Goal: Complete application form

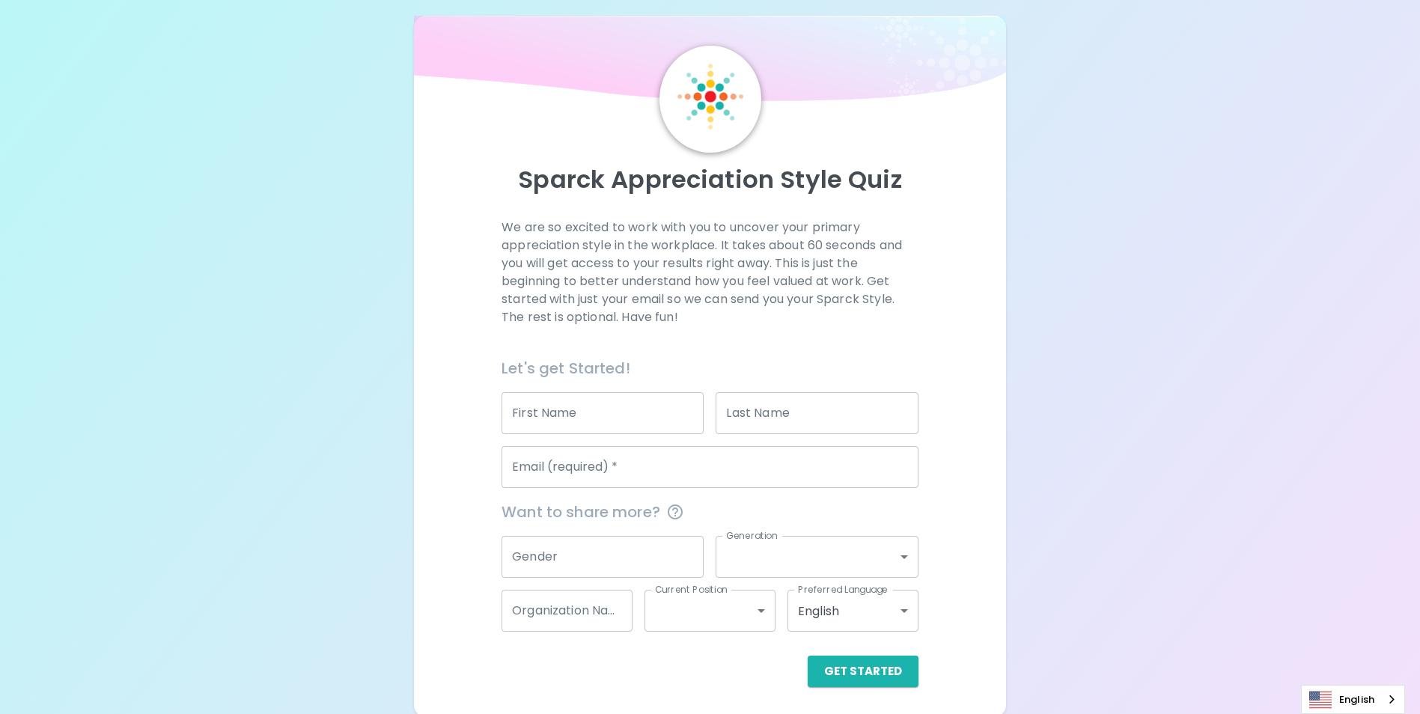
scroll to position [17, 0]
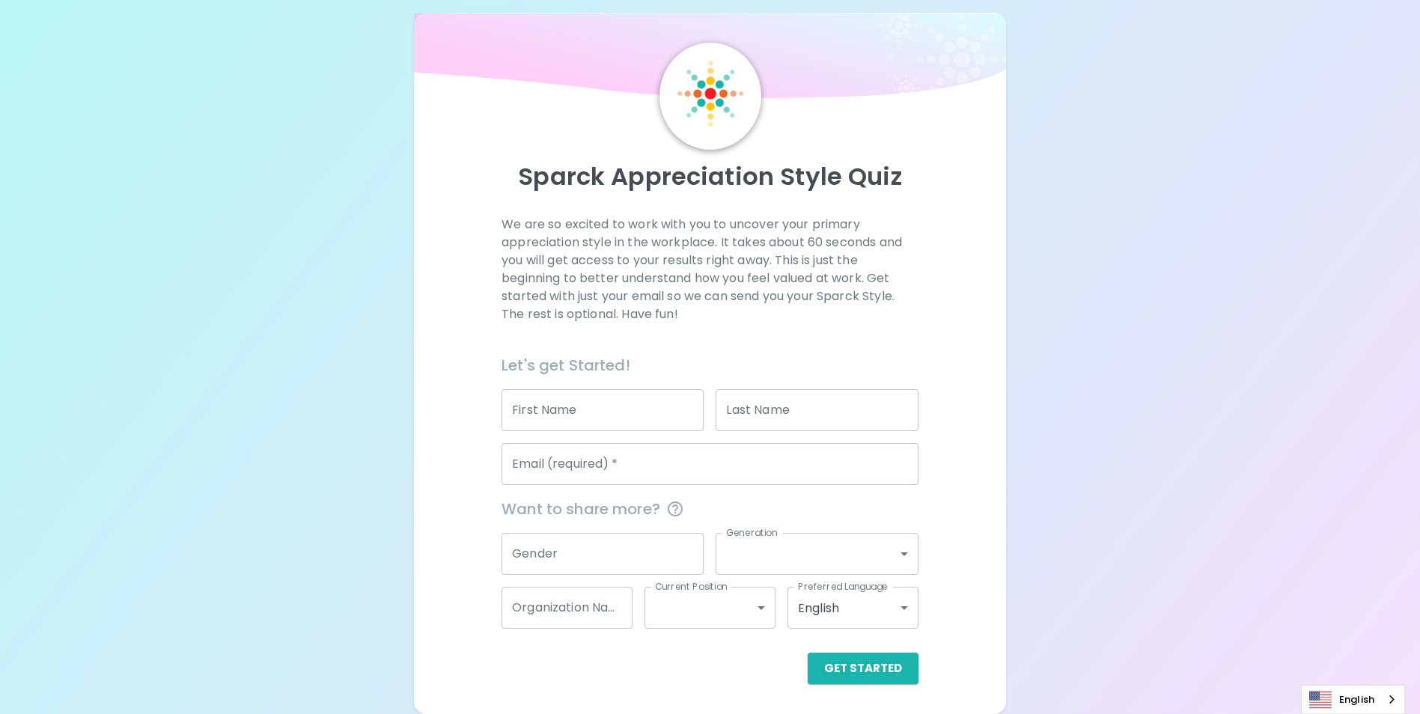
click at [577, 407] on input "First Name" at bounding box center [603, 410] width 202 height 42
type input "[PERSON_NAME]"
type input "Puffer"
type input "[EMAIL_ADDRESS][DOMAIN_NAME]"
type input "Family Scholar House"
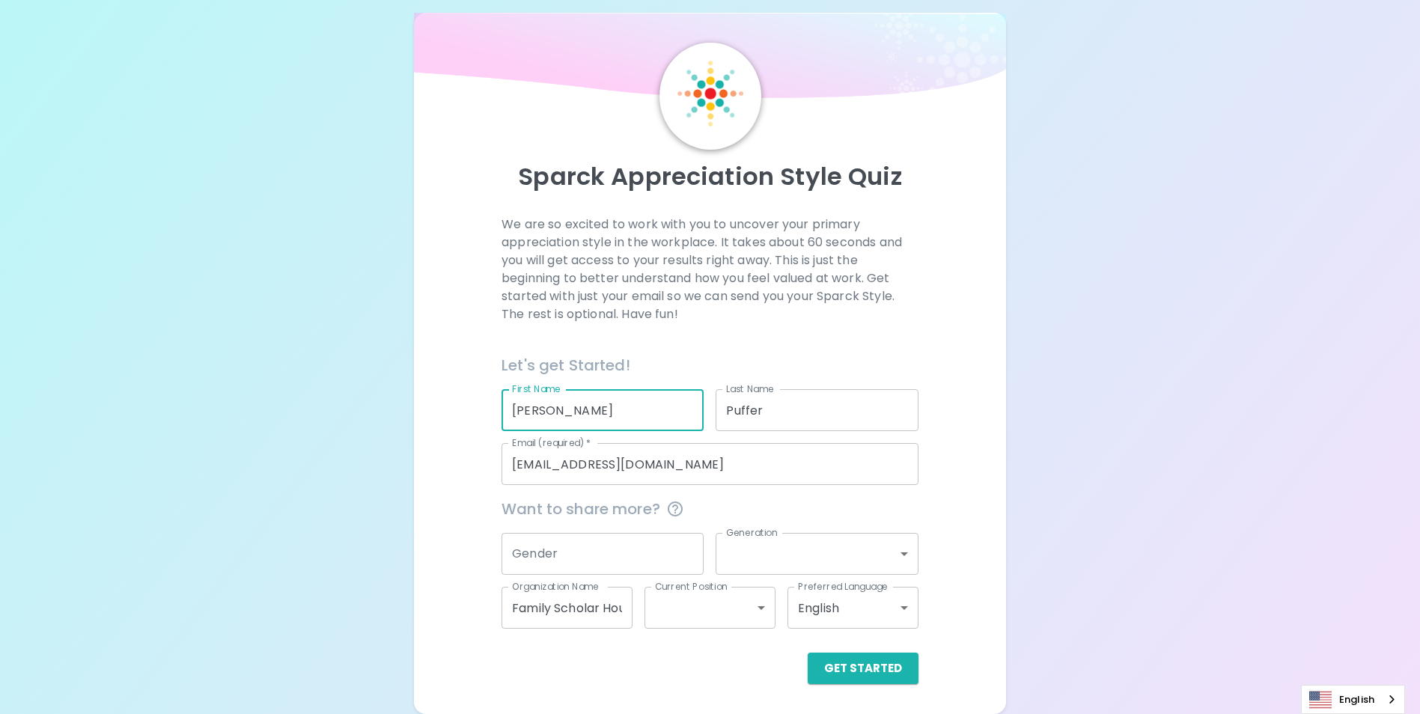
click at [624, 549] on input "Gender" at bounding box center [603, 554] width 202 height 42
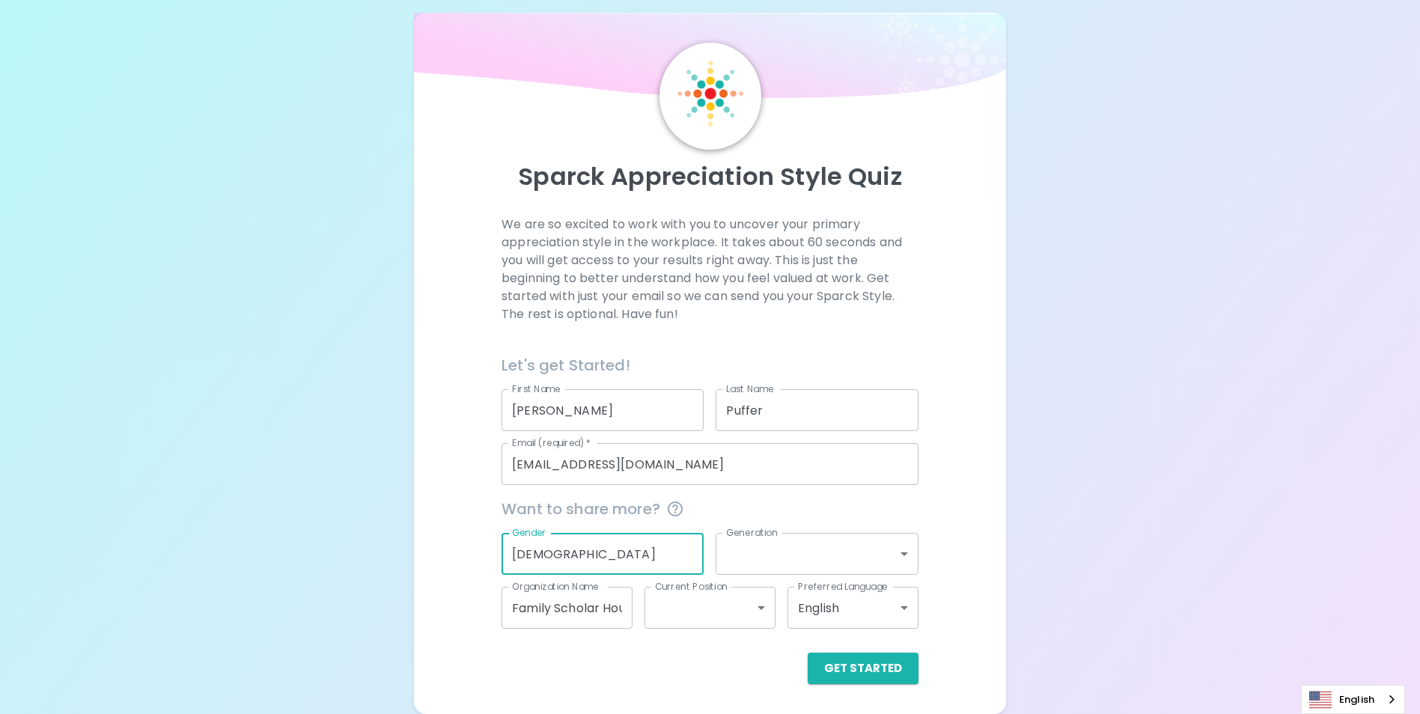
type input "[DEMOGRAPHIC_DATA]"
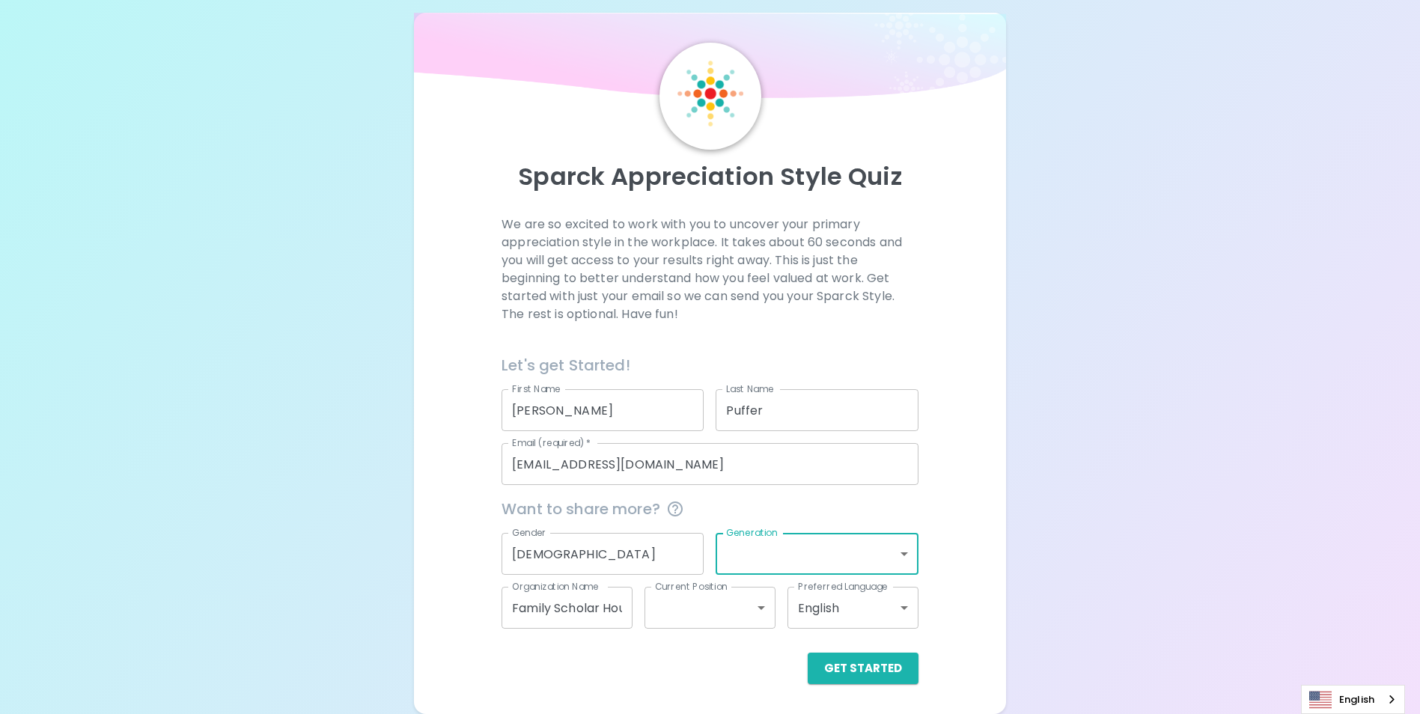
click at [910, 550] on body "Sparck Appreciation Style Quiz We are so excited to work with you to uncover yo…" at bounding box center [710, 349] width 1420 height 732
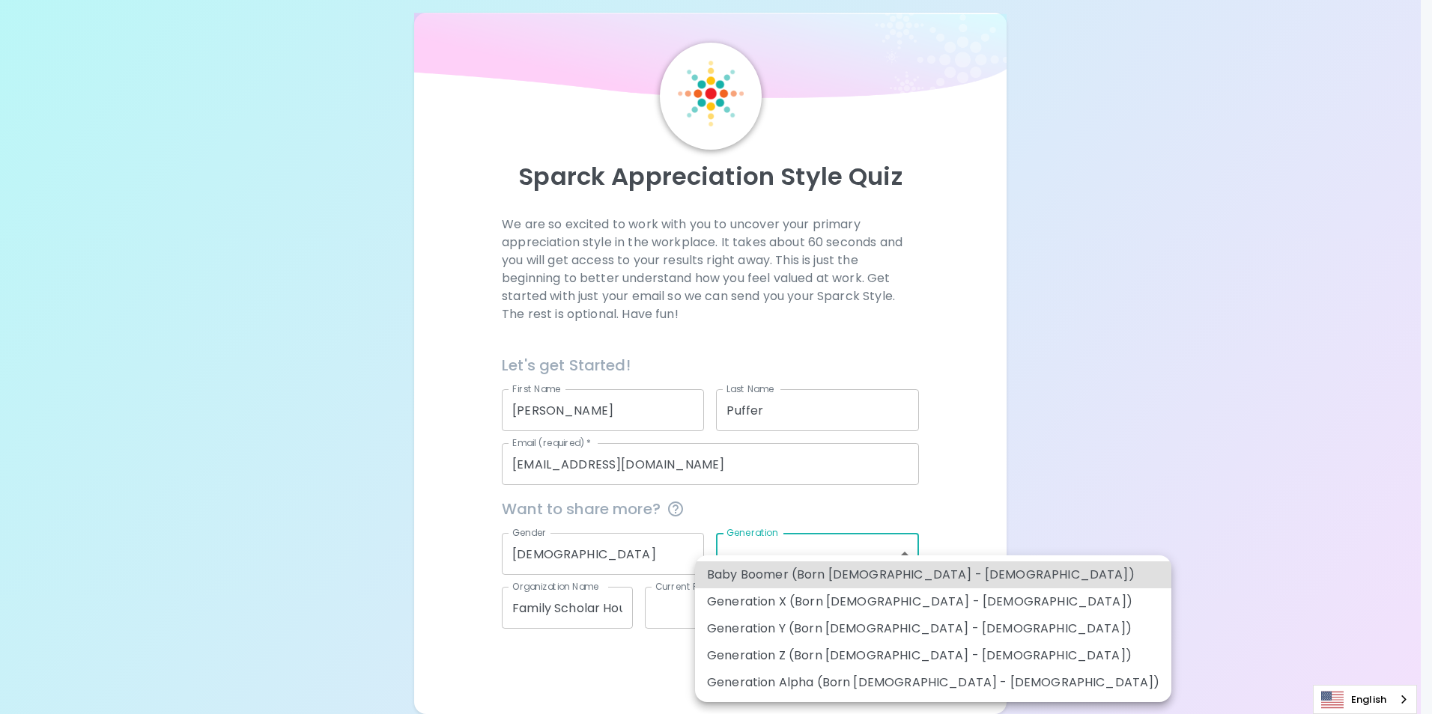
click at [902, 599] on li "Generation X (Born [DEMOGRAPHIC_DATA] - [DEMOGRAPHIC_DATA])" at bounding box center [933, 602] width 476 height 27
type input "generation_x"
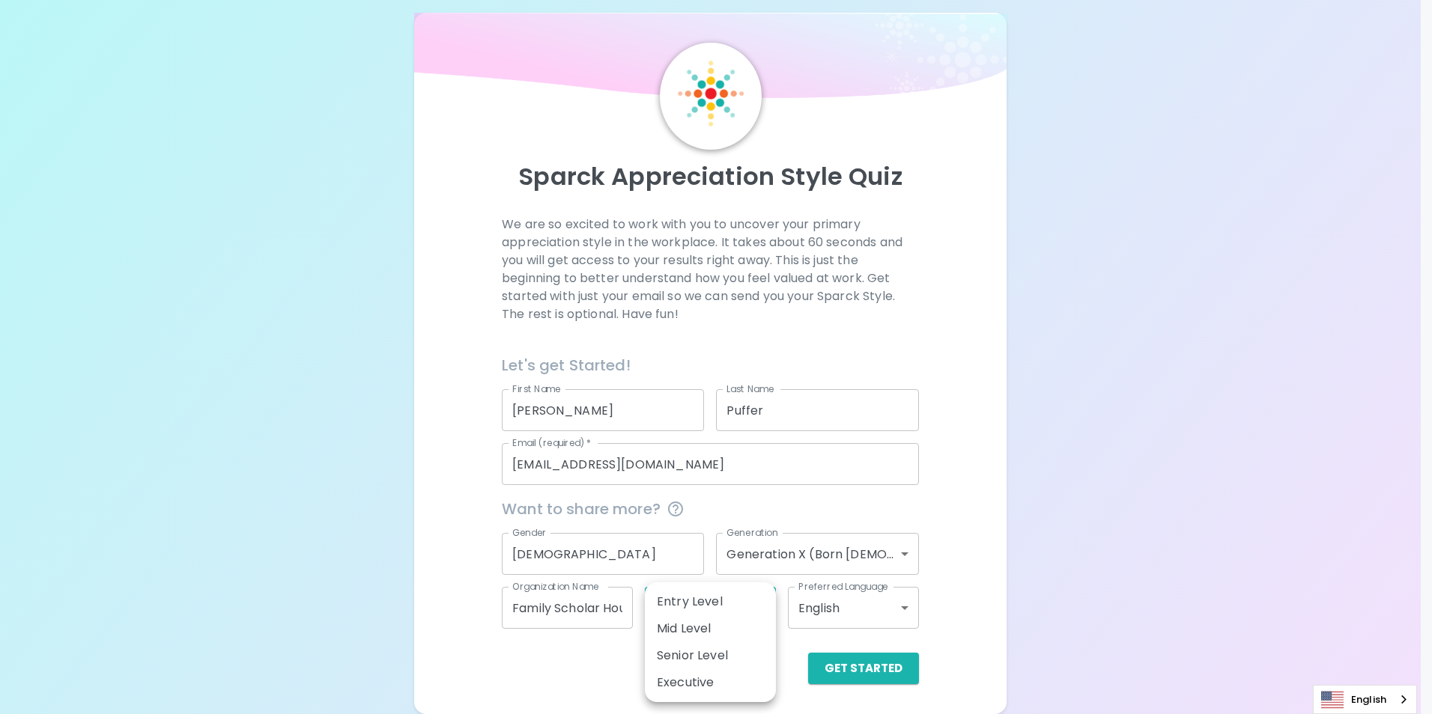
click at [692, 615] on body "Sparck Appreciation Style Quiz We are so excited to work with you to uncover yo…" at bounding box center [716, 349] width 1432 height 732
click at [699, 673] on li "Executive" at bounding box center [710, 682] width 131 height 27
type input "executive"
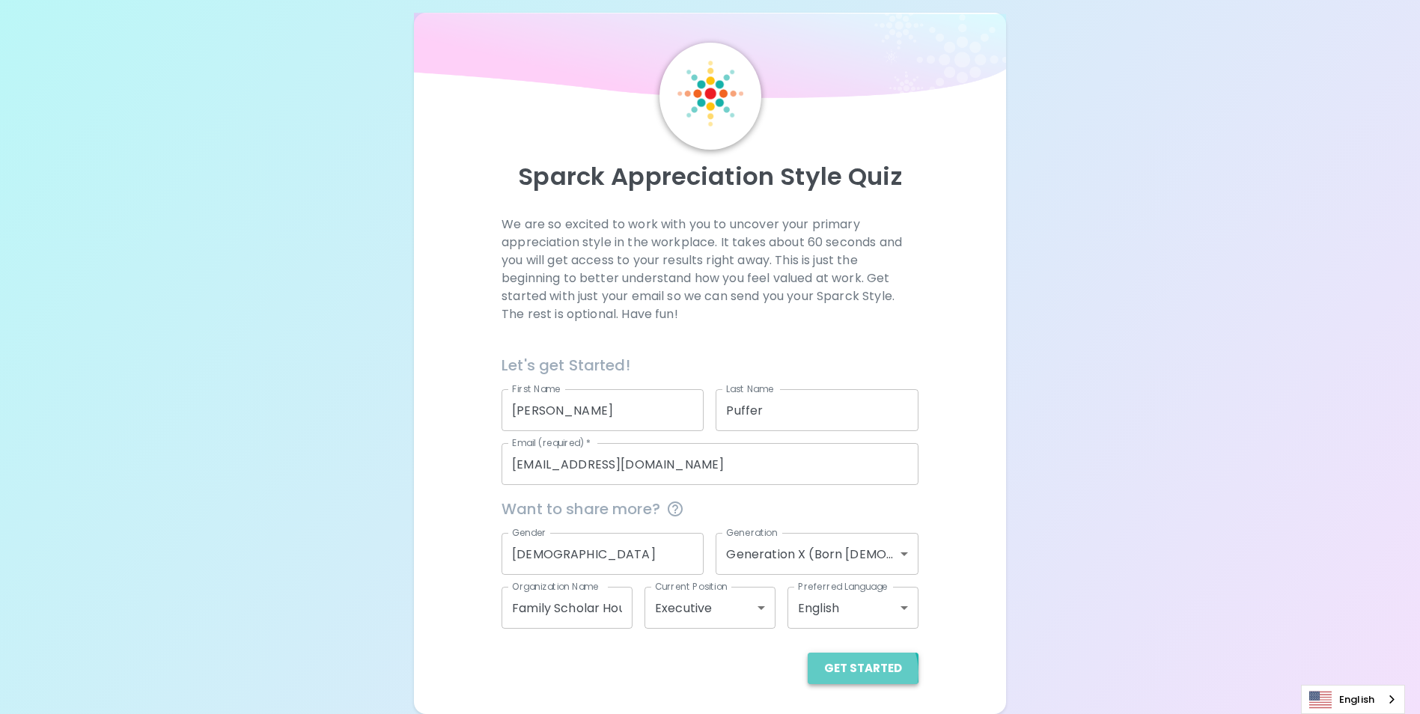
click at [857, 673] on button "Get Started" at bounding box center [863, 668] width 111 height 31
click at [837, 663] on button "Get Started" at bounding box center [848, 668] width 141 height 31
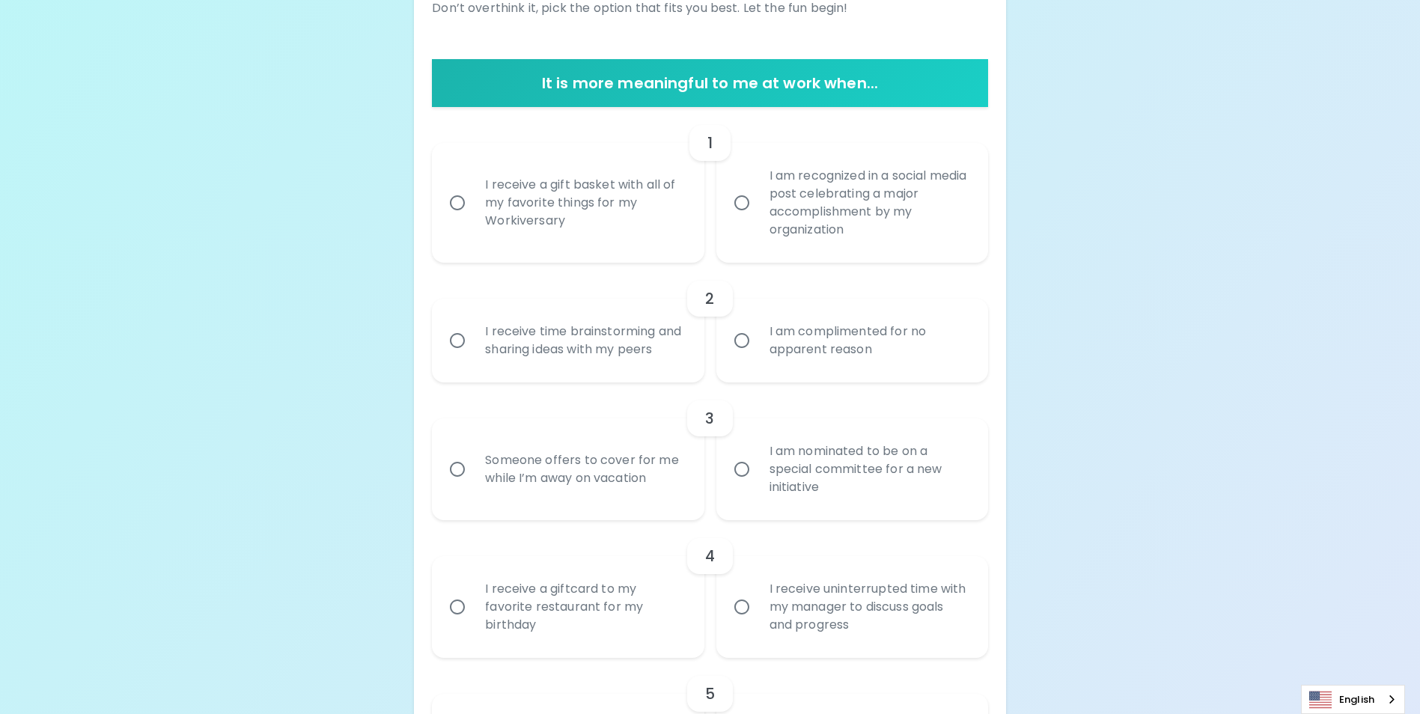
scroll to position [242, 0]
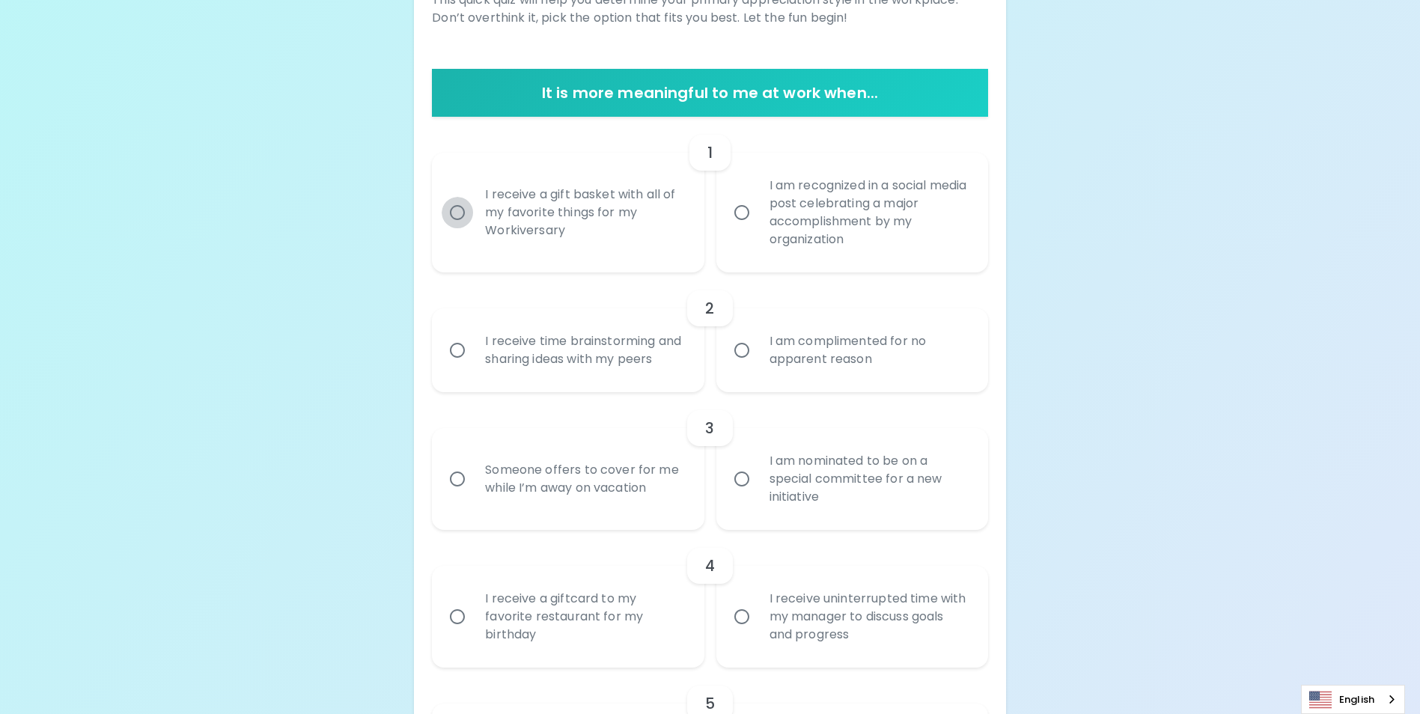
click at [454, 214] on input "I receive a gift basket with all of my favorite things for my Workiversary" at bounding box center [457, 212] width 31 height 31
radio input "true"
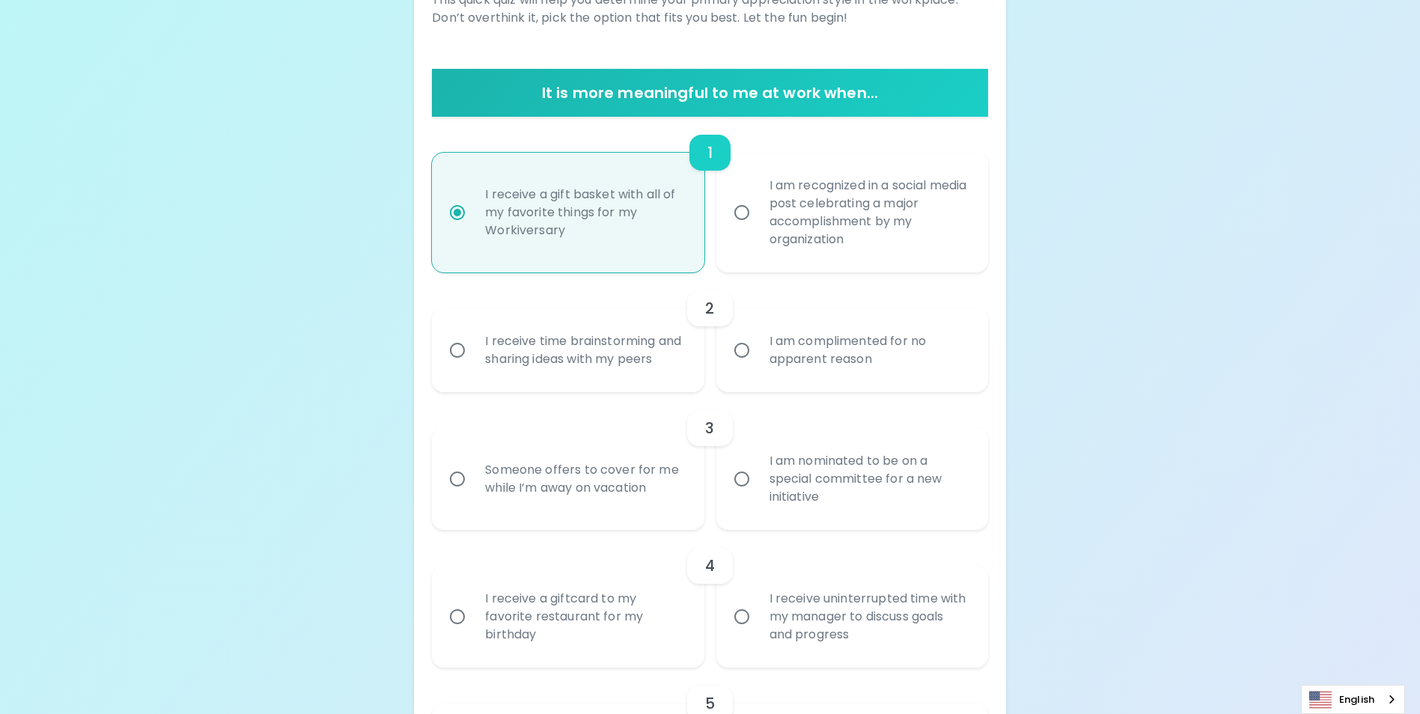
scroll to position [362, 0]
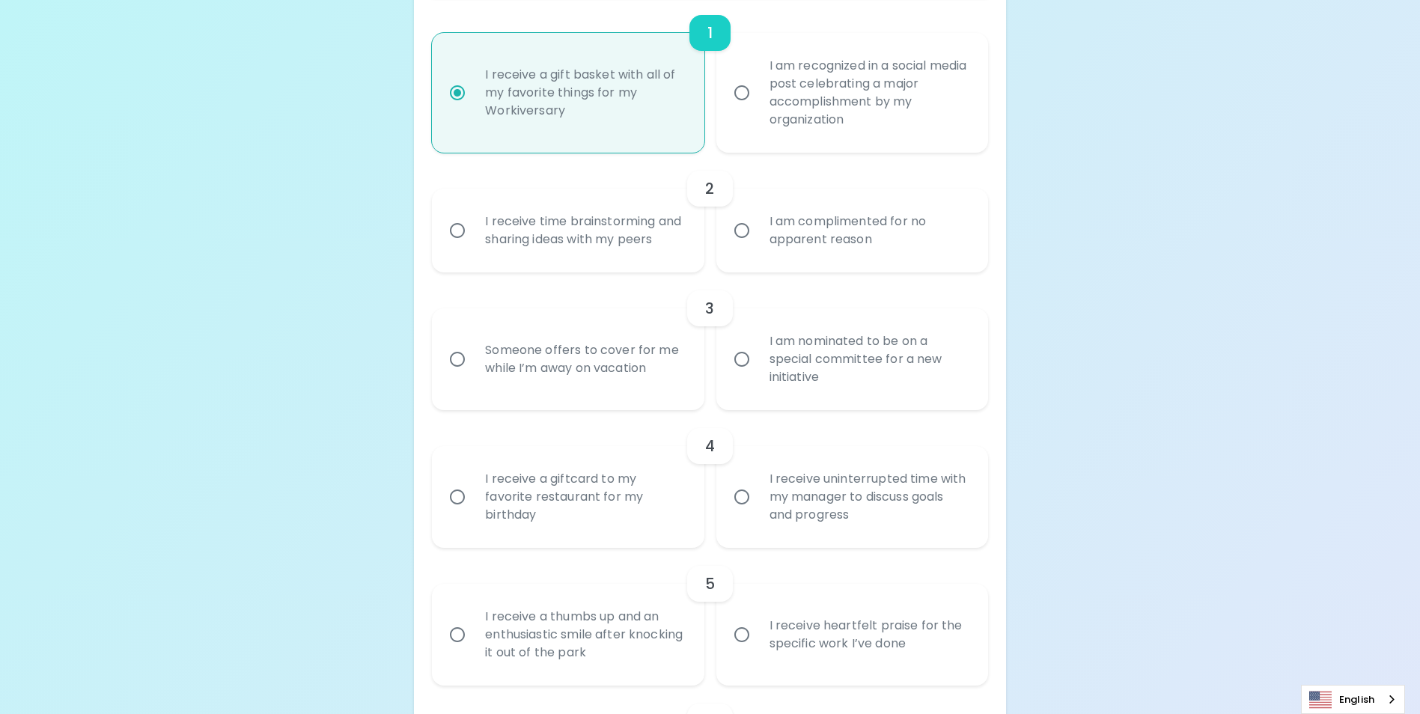
click at [743, 92] on input "I am recognized in a social media post celebrating a major accomplishment by my…" at bounding box center [741, 92] width 31 height 31
radio input "true"
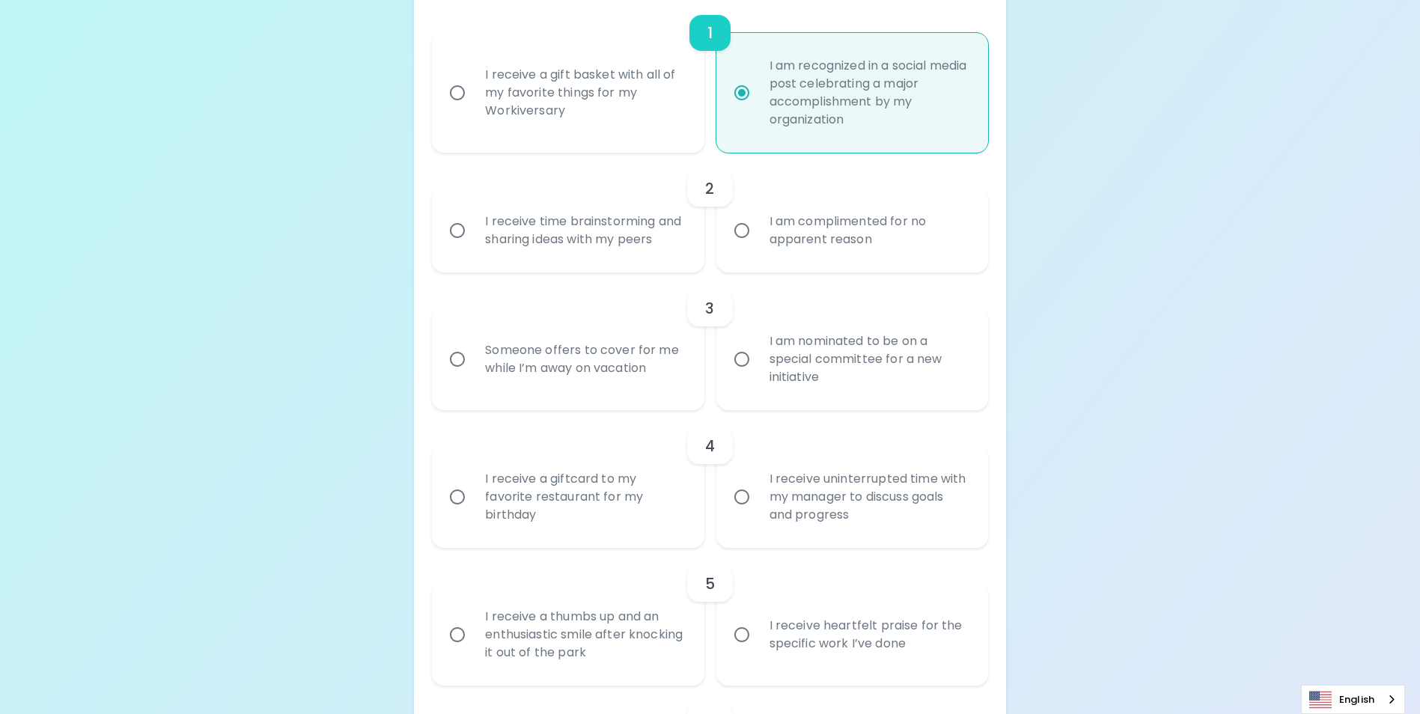
click at [459, 84] on input "I receive a gift basket with all of my favorite things for my Workiversary" at bounding box center [457, 92] width 31 height 31
radio input "true"
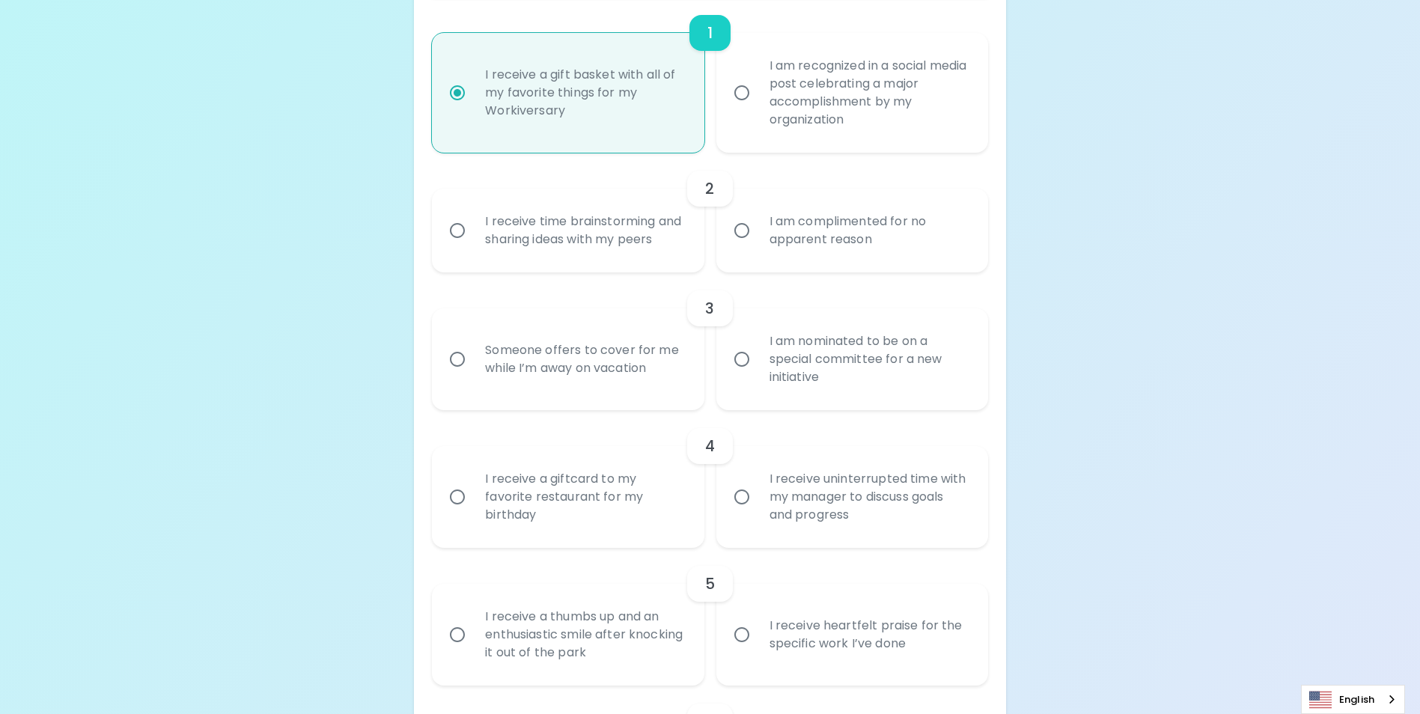
click at [455, 239] on input "I receive time brainstorming and sharing ideas with my peers" at bounding box center [457, 230] width 31 height 31
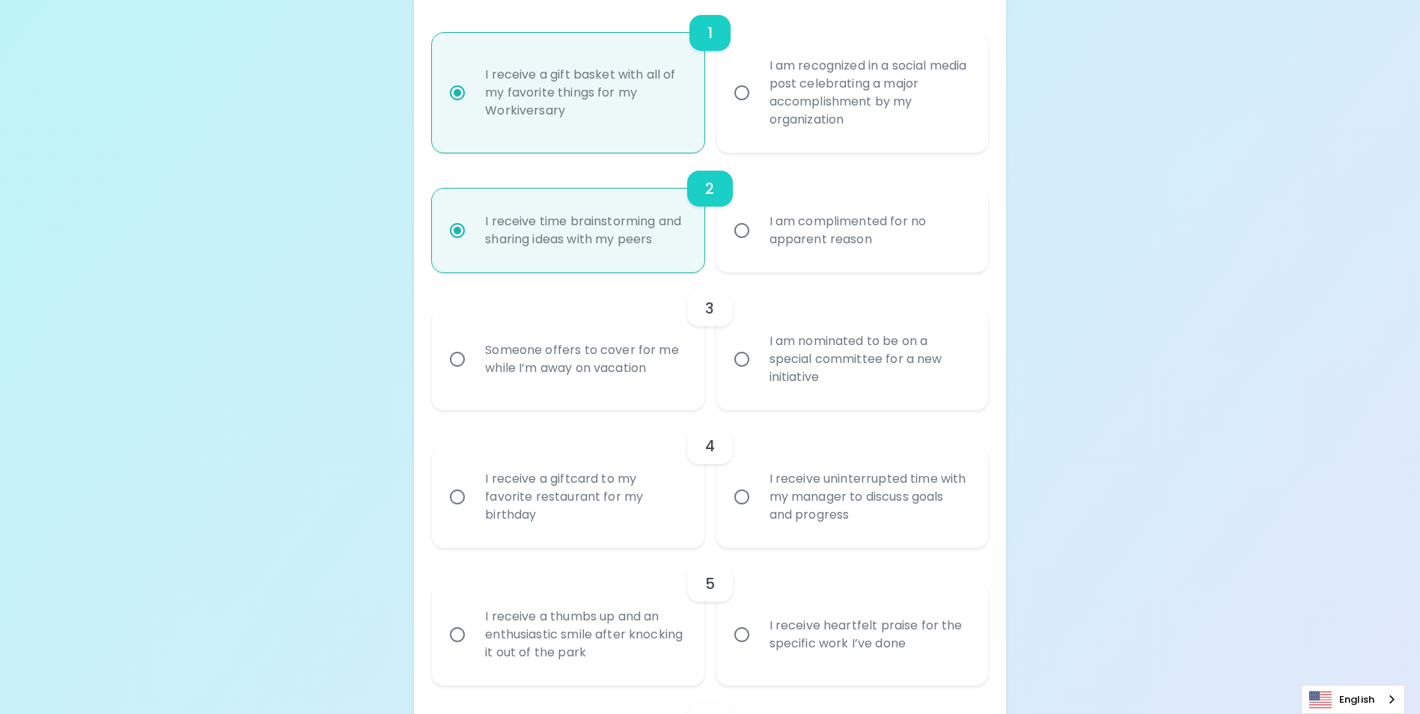
scroll to position [481, 0]
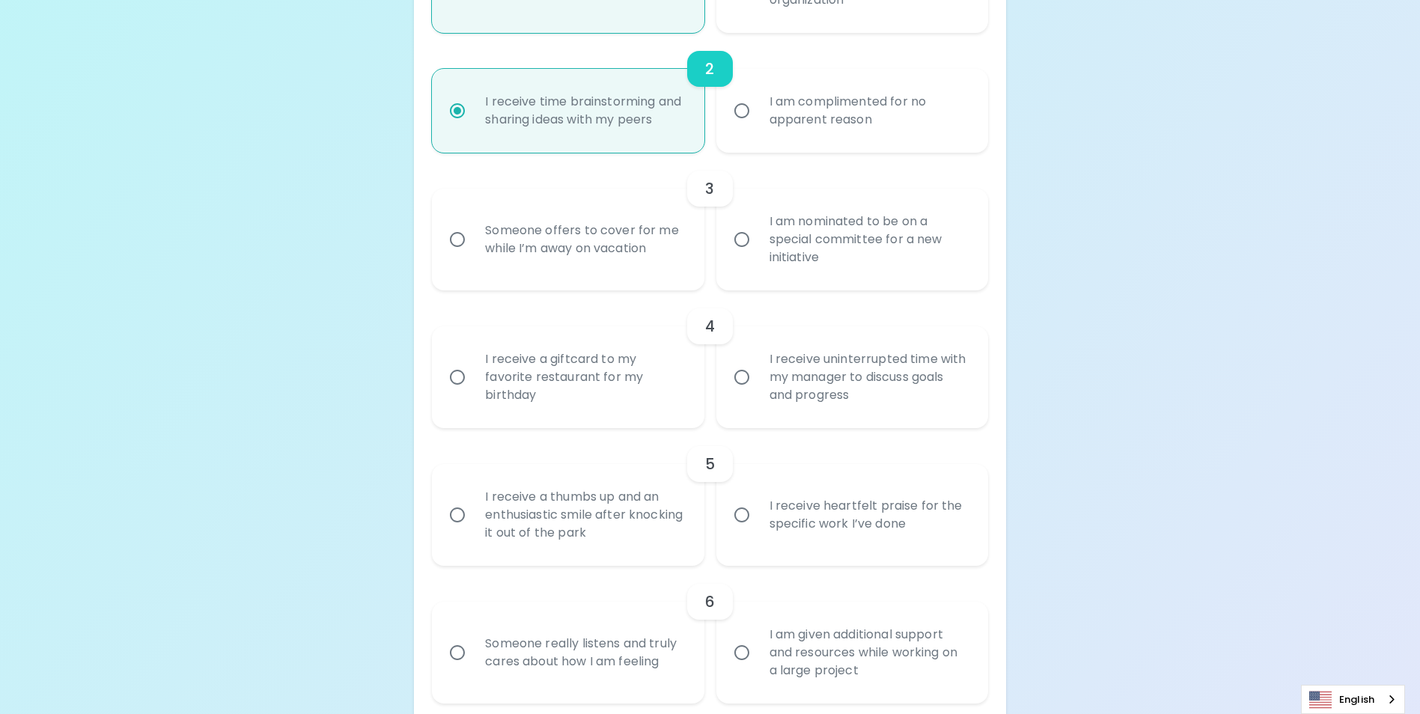
radio input "true"
click at [741, 255] on input "I am nominated to be on a special committee for a new initiative" at bounding box center [741, 239] width 31 height 31
radio input "false"
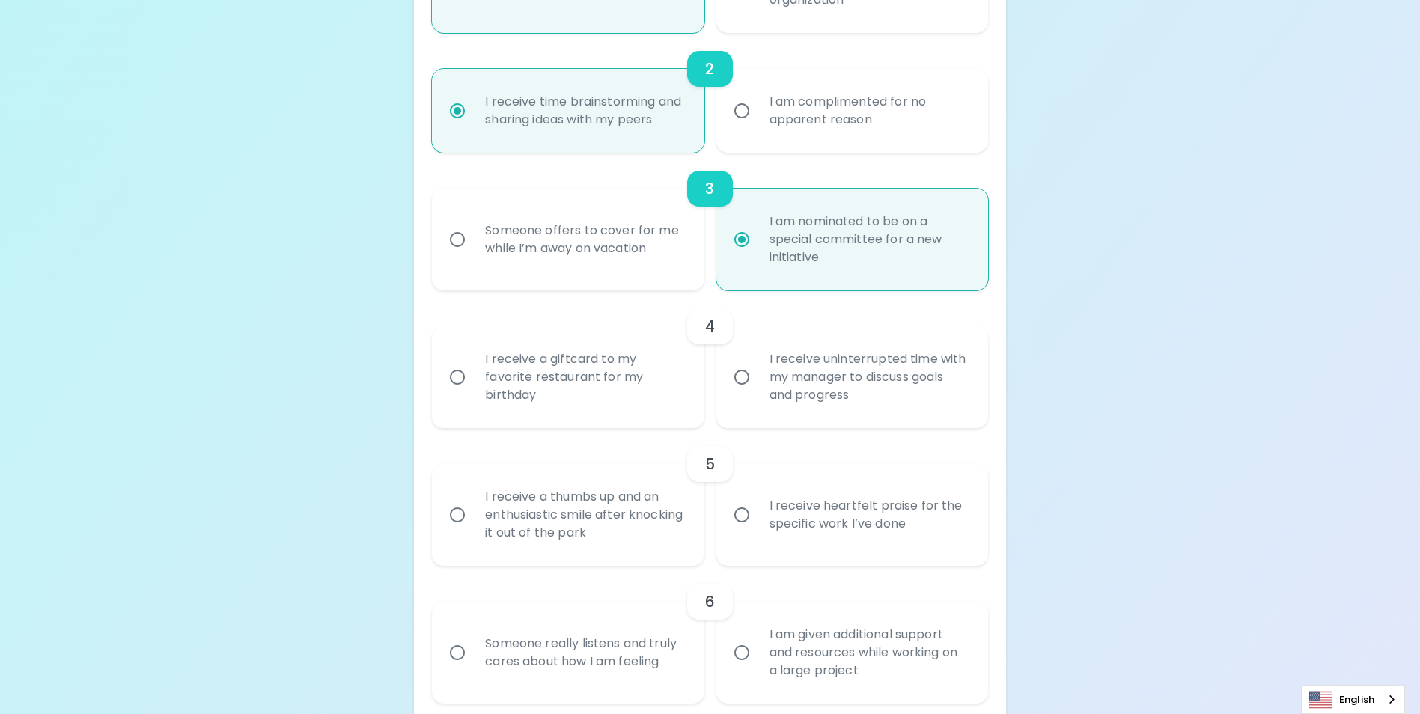
scroll to position [601, 0]
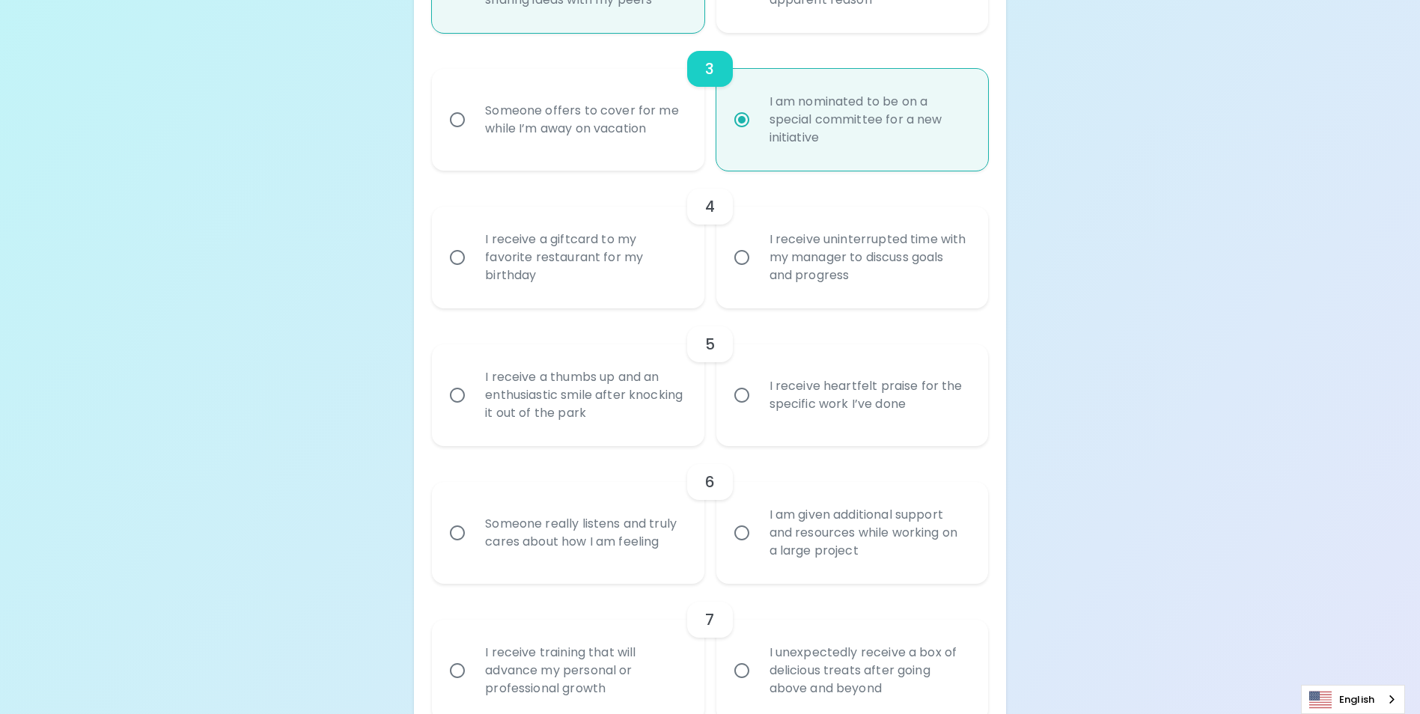
radio input "true"
click at [464, 273] on input "I receive a giftcard to my favorite restaurant for my birthday" at bounding box center [457, 257] width 31 height 31
radio input "false"
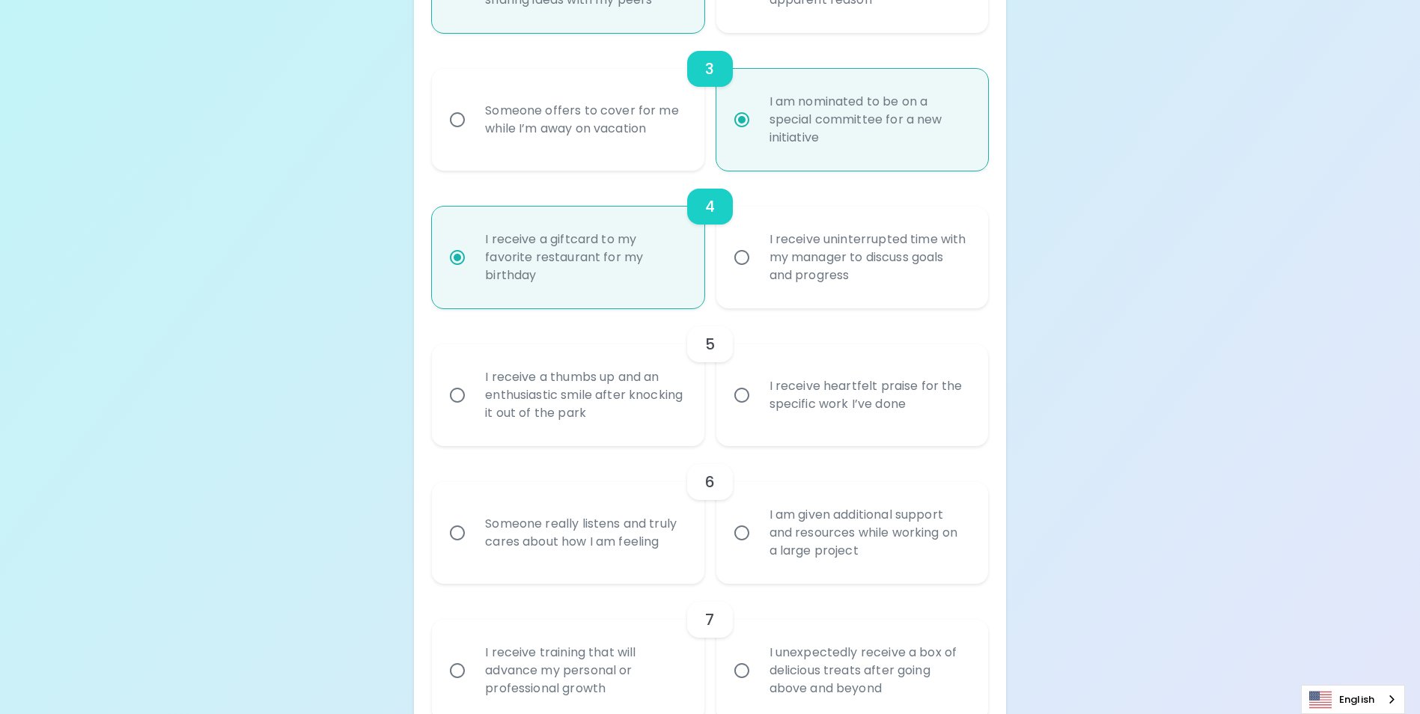
scroll to position [721, 0]
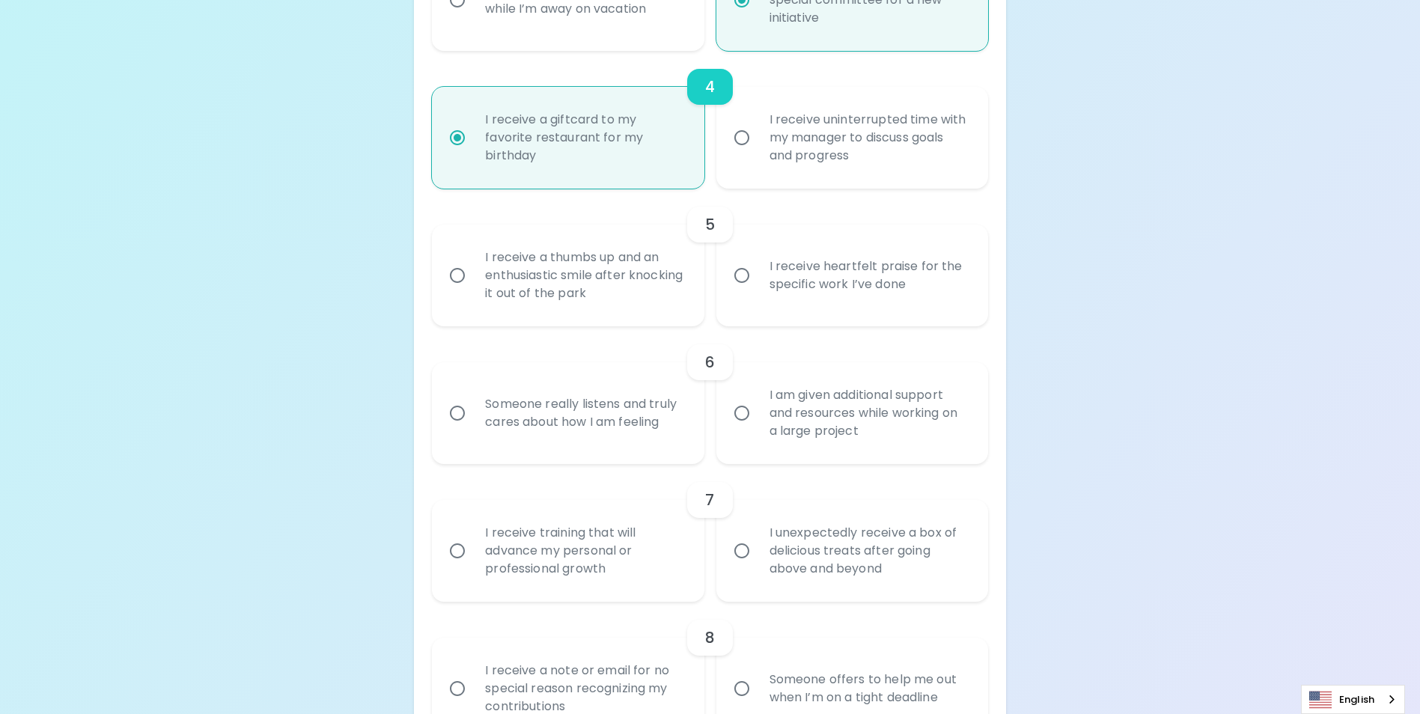
radio input "true"
click at [458, 291] on input "I receive a thumbs up and an enthusiastic smile after knocking it out of the pa…" at bounding box center [457, 275] width 31 height 31
radio input "false"
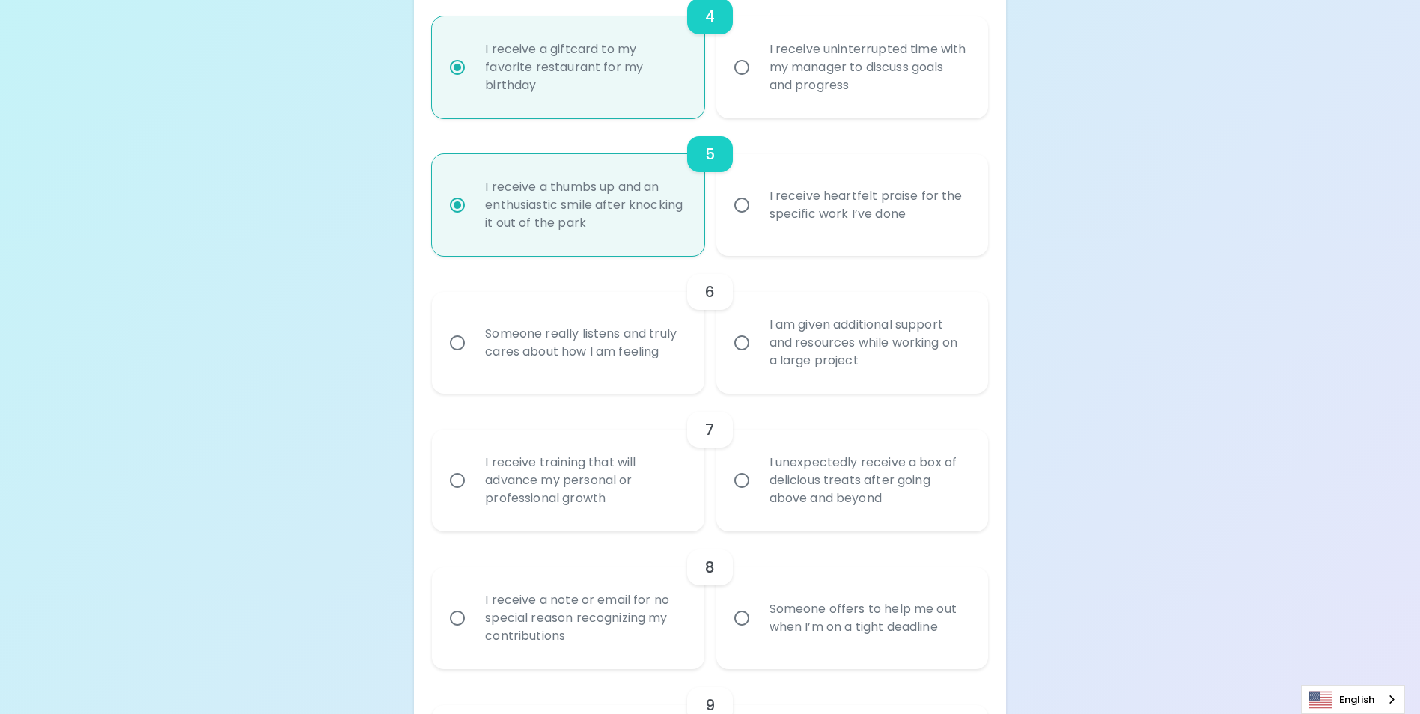
scroll to position [841, 0]
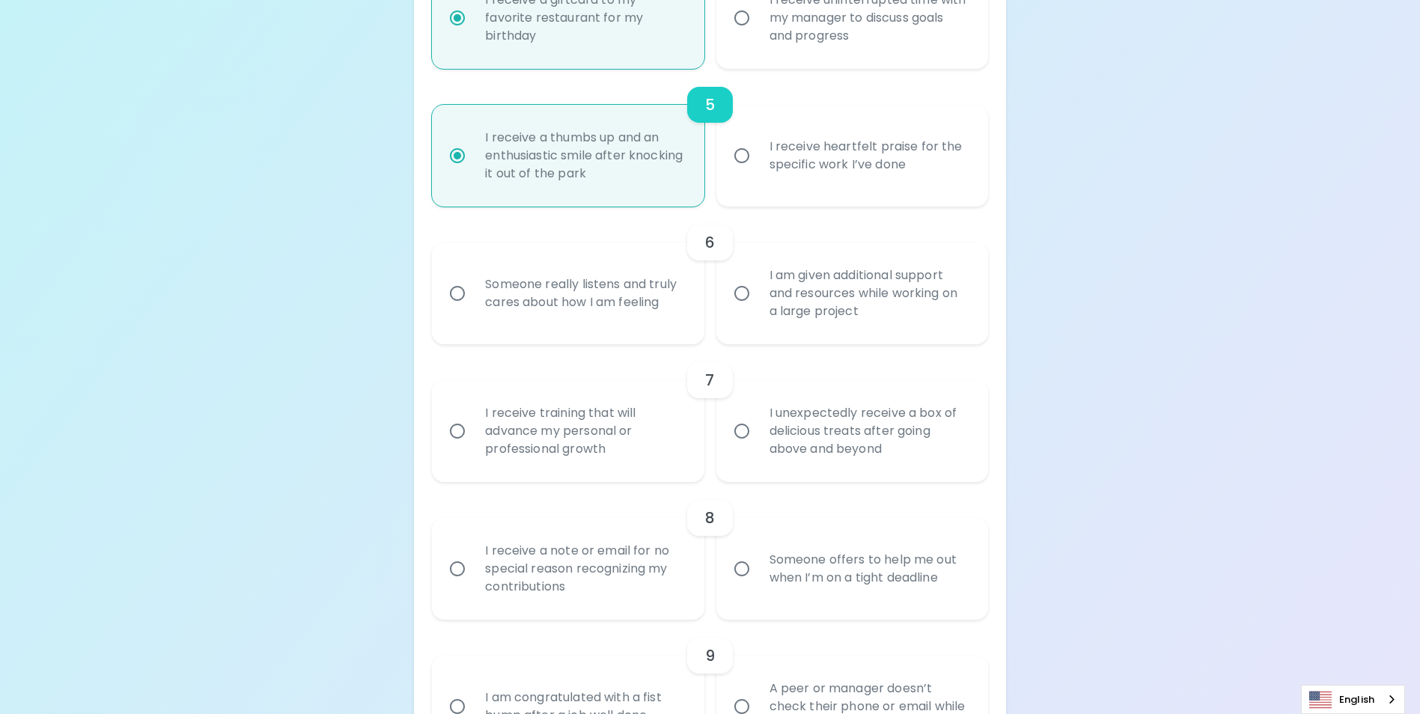
radio input "true"
click at [746, 309] on input "I am given additional support and resources while working on a large project" at bounding box center [741, 293] width 31 height 31
radio input "false"
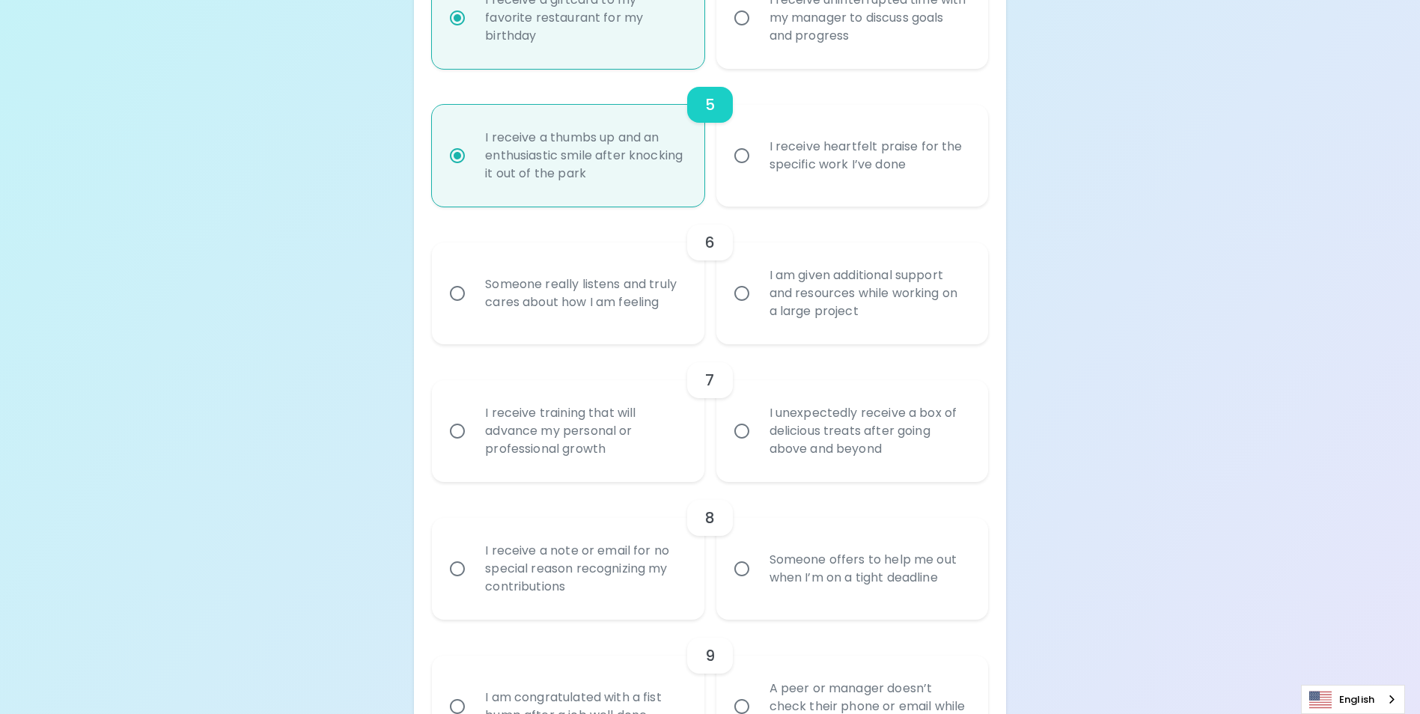
radio input "false"
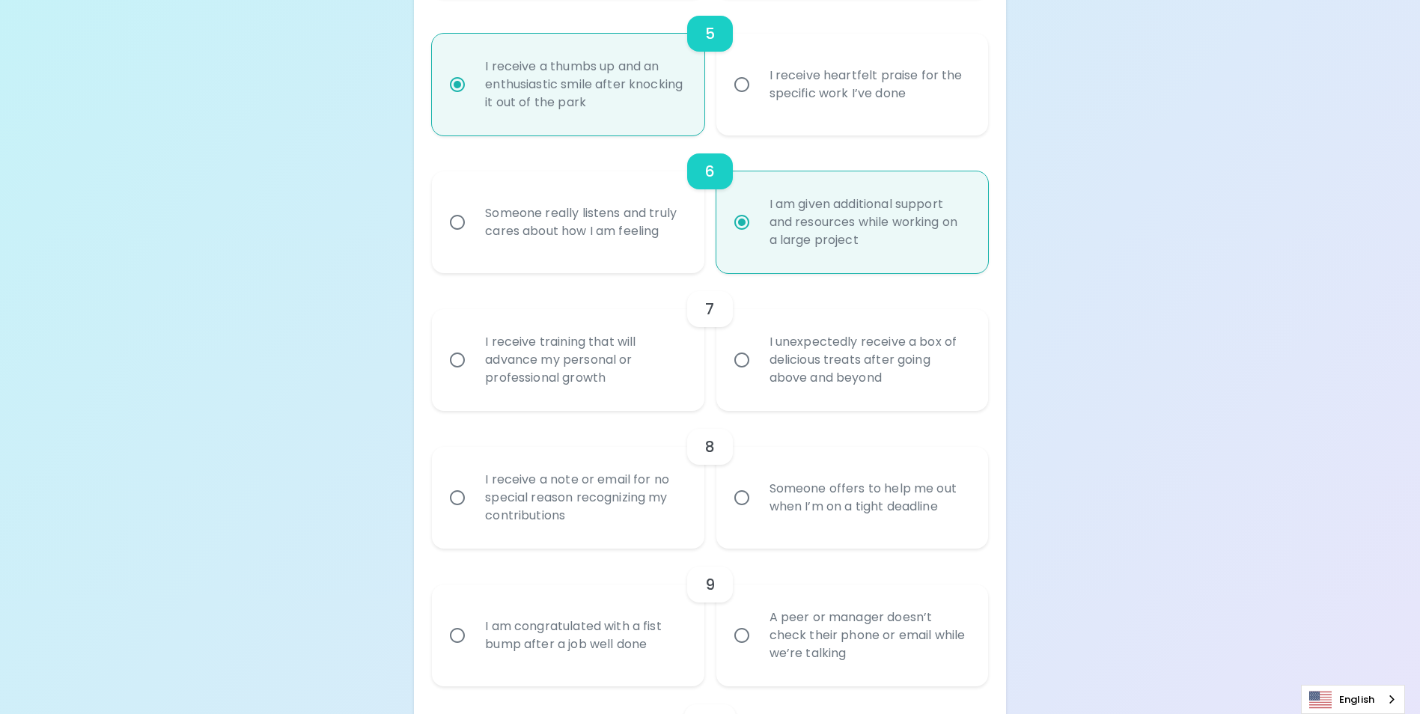
scroll to position [961, 0]
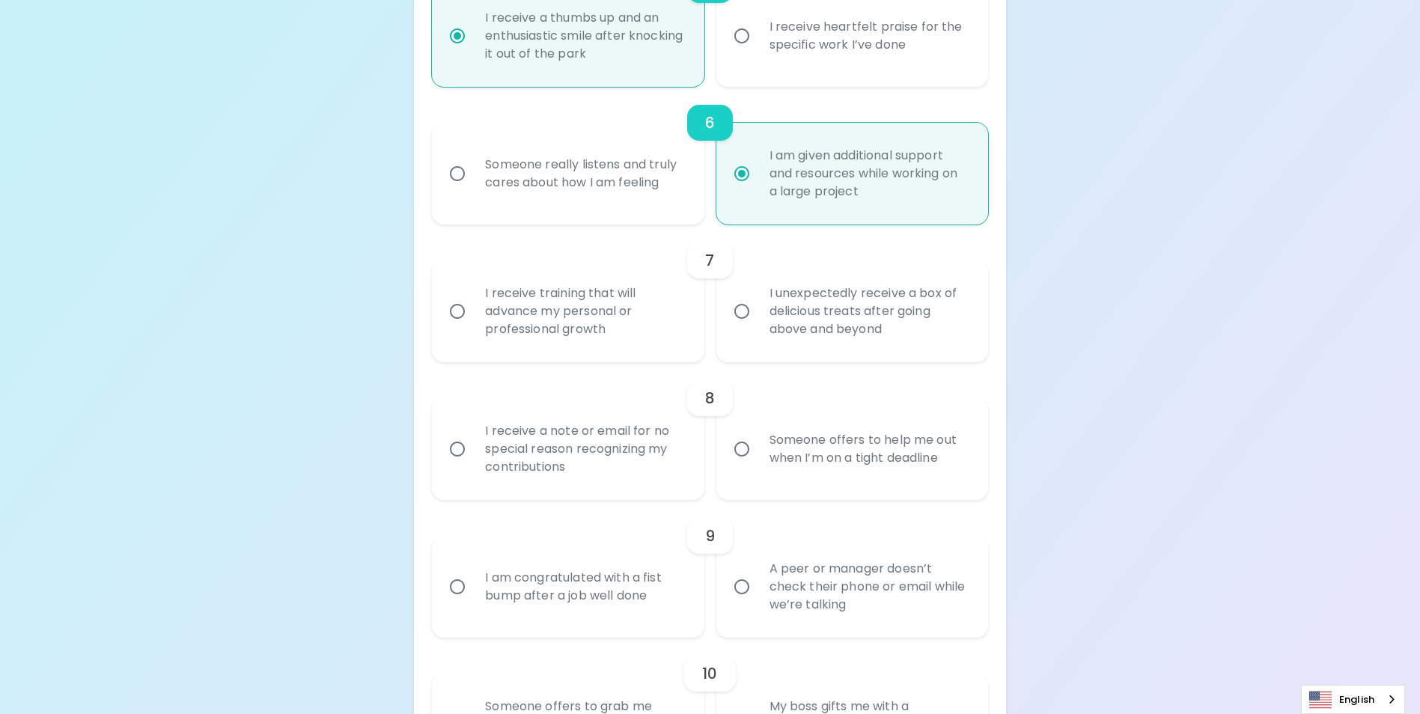
radio input "true"
click at [455, 327] on input "I receive training that will advance my personal or professional growth" at bounding box center [457, 311] width 31 height 31
radio input "false"
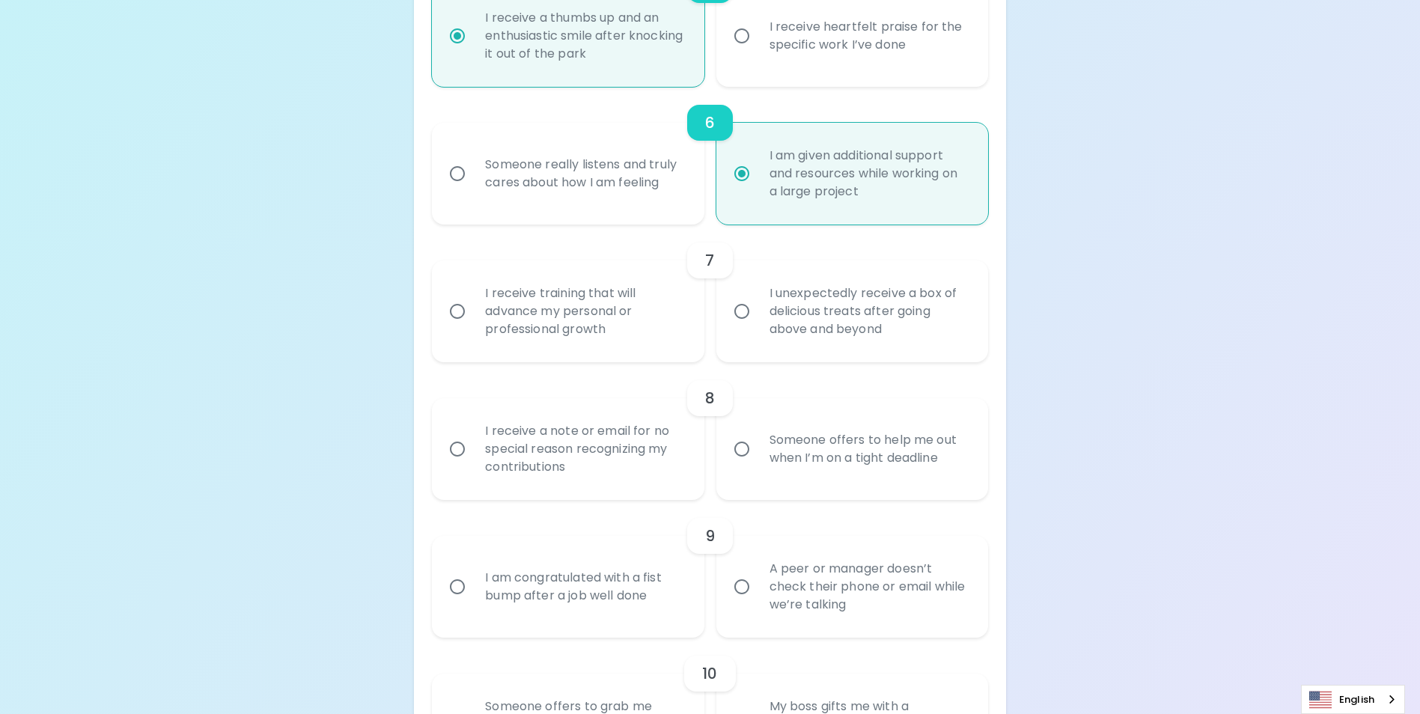
radio input "false"
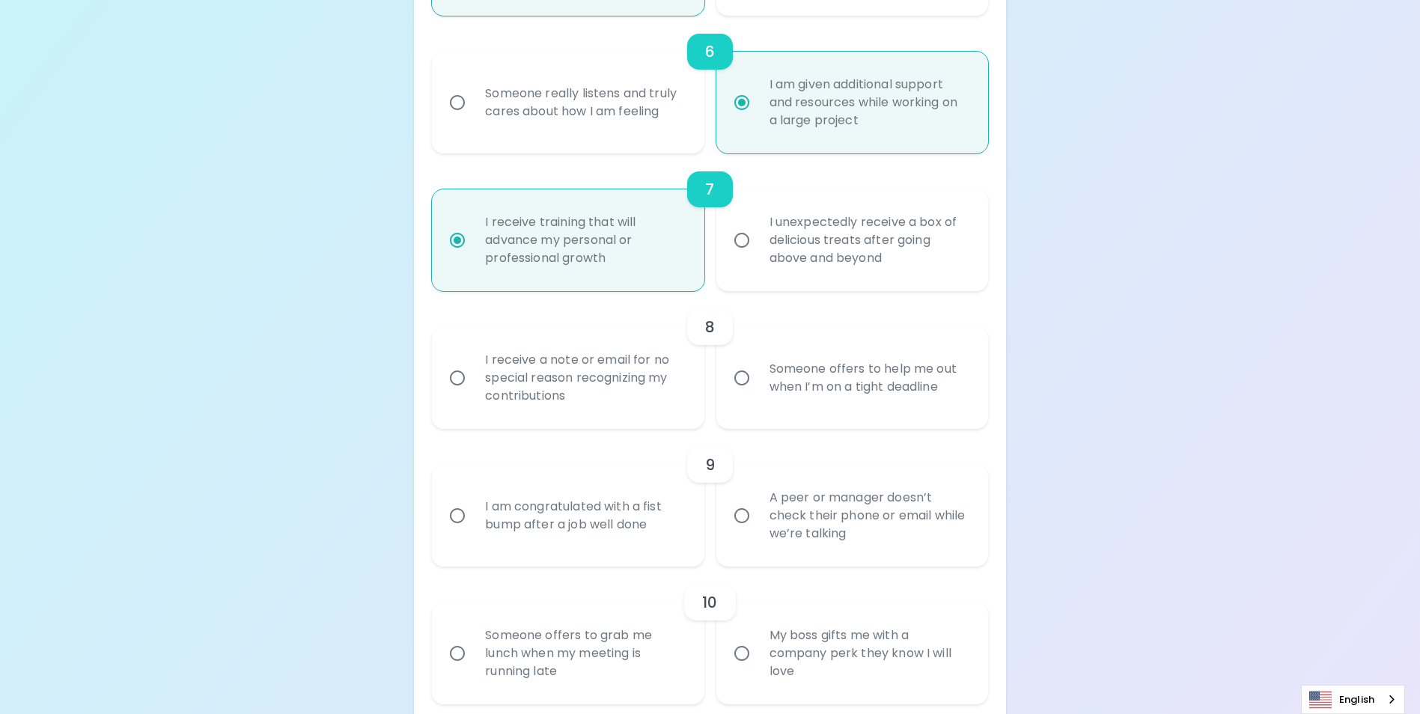
scroll to position [1081, 0]
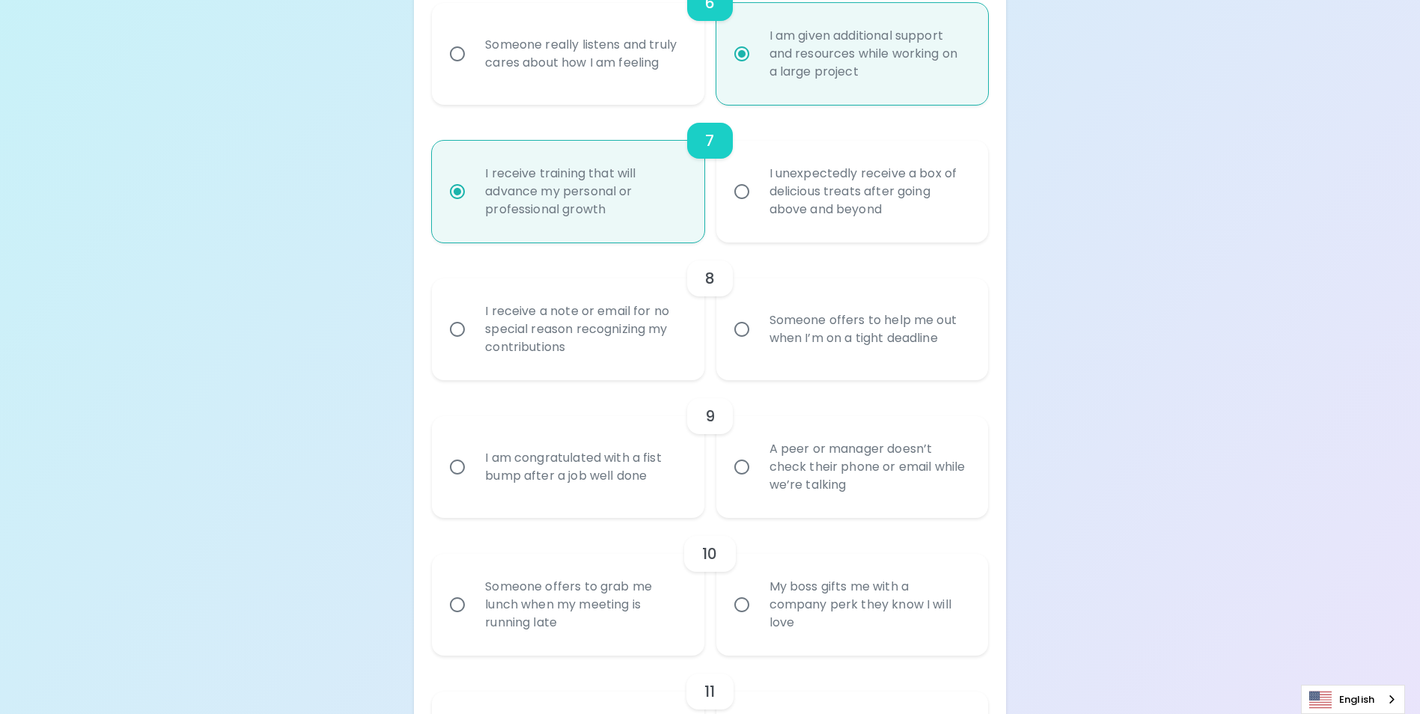
radio input "true"
click at [747, 345] on input "Someone offers to help me out when I’m on a tight deadline" at bounding box center [741, 329] width 31 height 31
radio input "false"
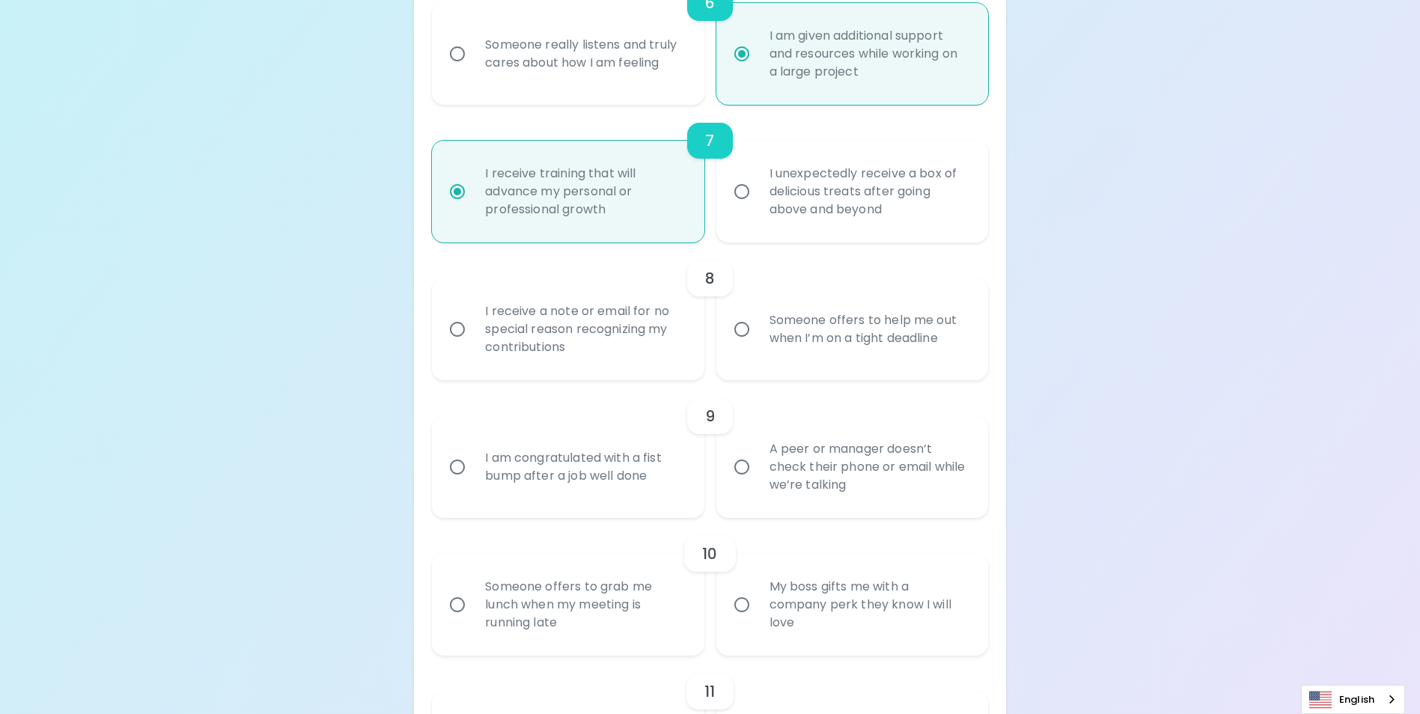
radio input "false"
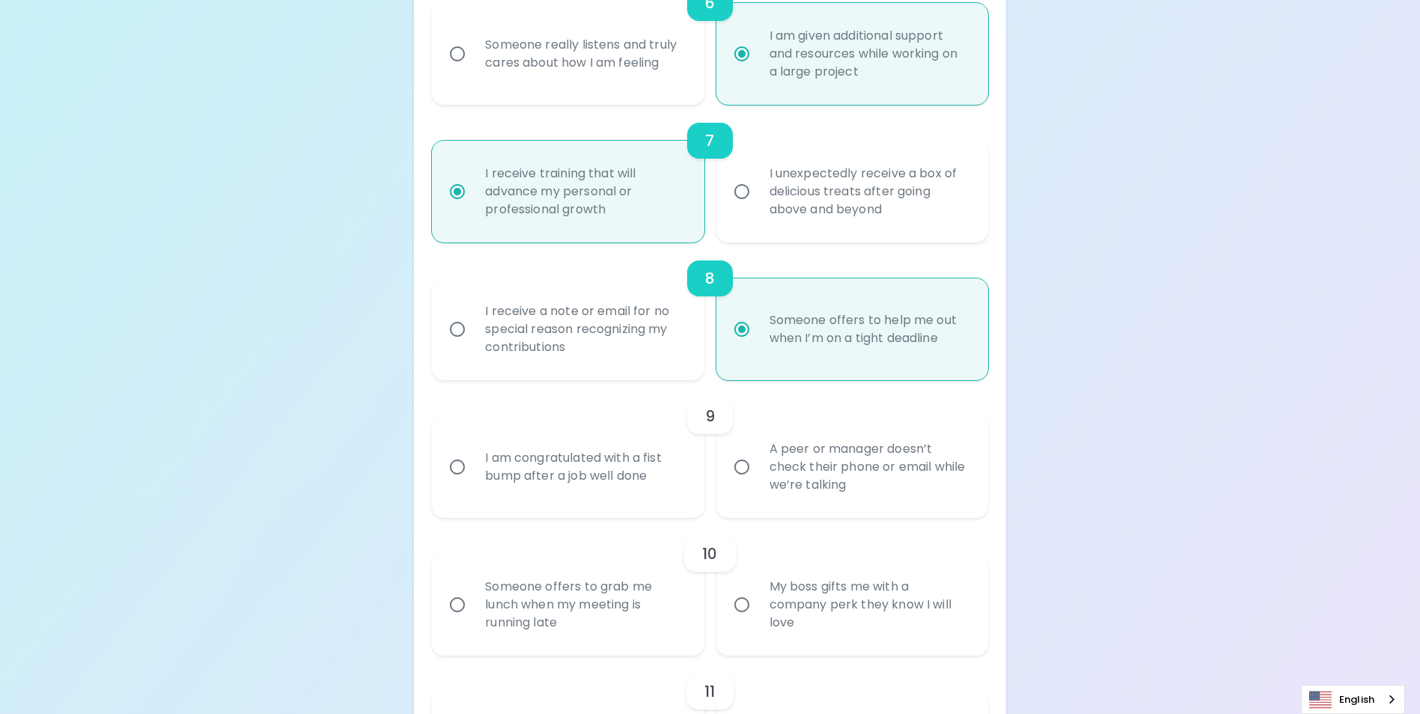
scroll to position [1200, 0]
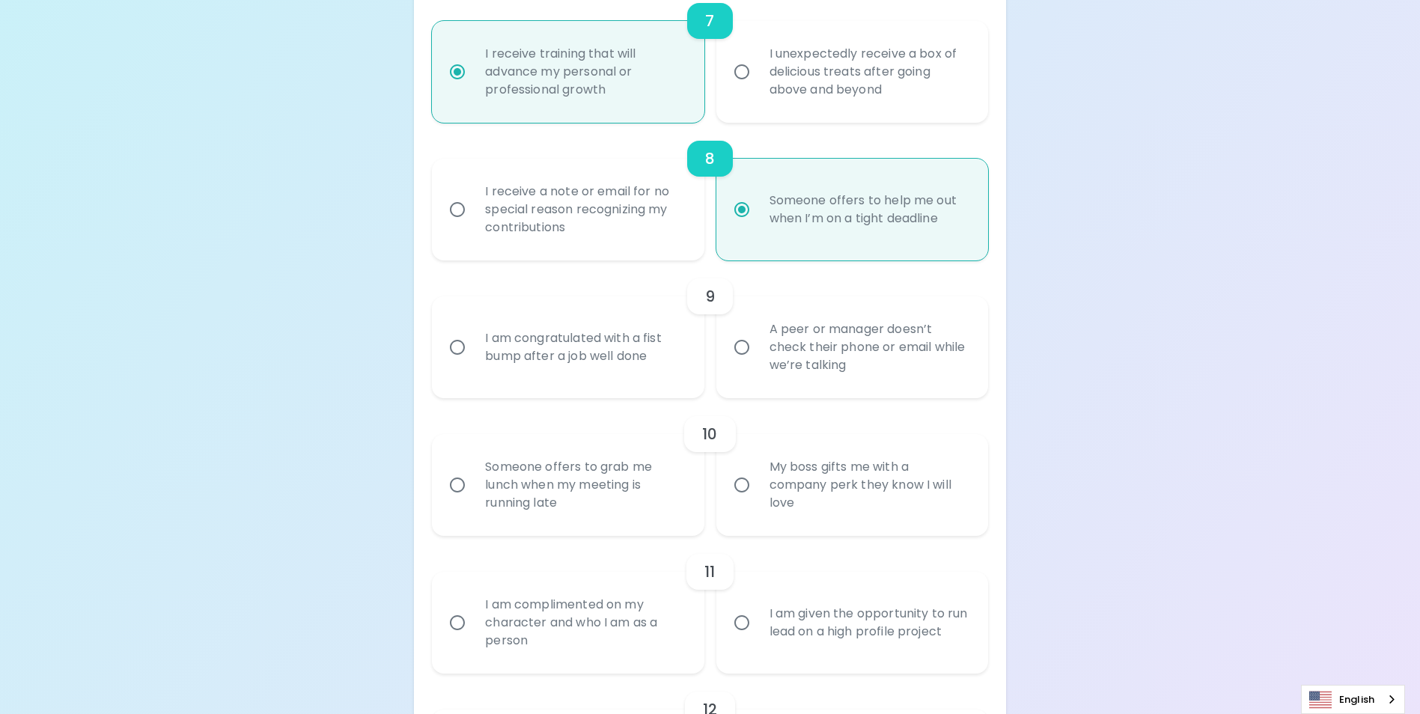
radio input "true"
click at [459, 362] on input "I am congratulated with a fist bump after a job well done" at bounding box center [457, 347] width 31 height 31
radio input "false"
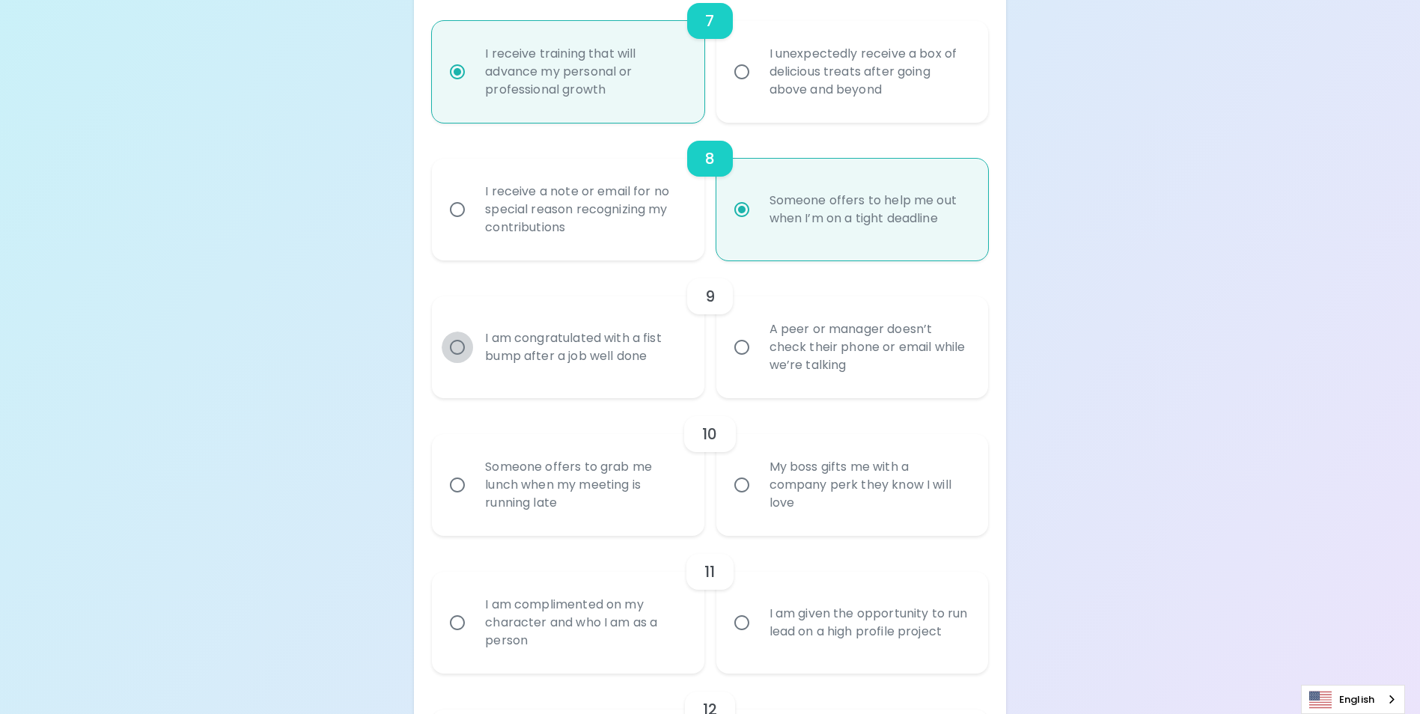
radio input "false"
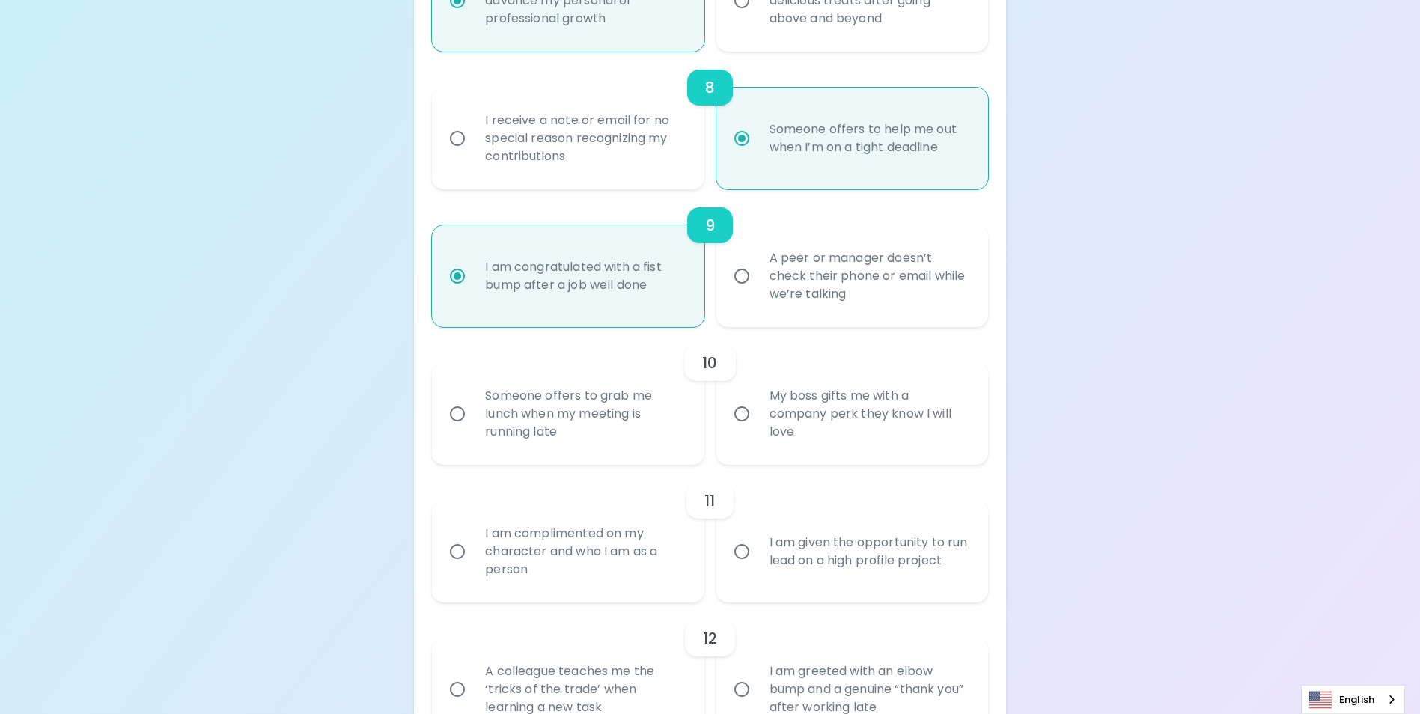
scroll to position [1320, 0]
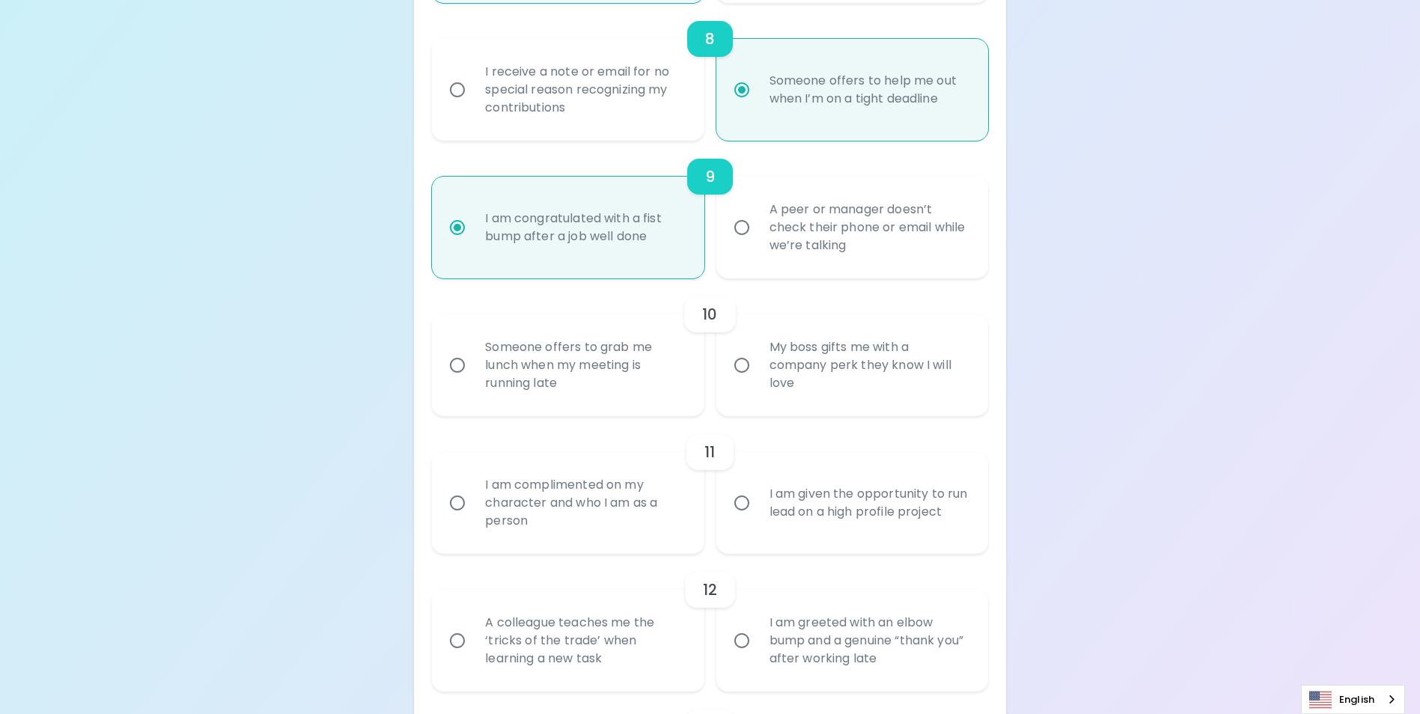
radio input "true"
click at [740, 381] on input "My boss gifts me with a company perk they know I will love" at bounding box center [741, 365] width 31 height 31
radio input "false"
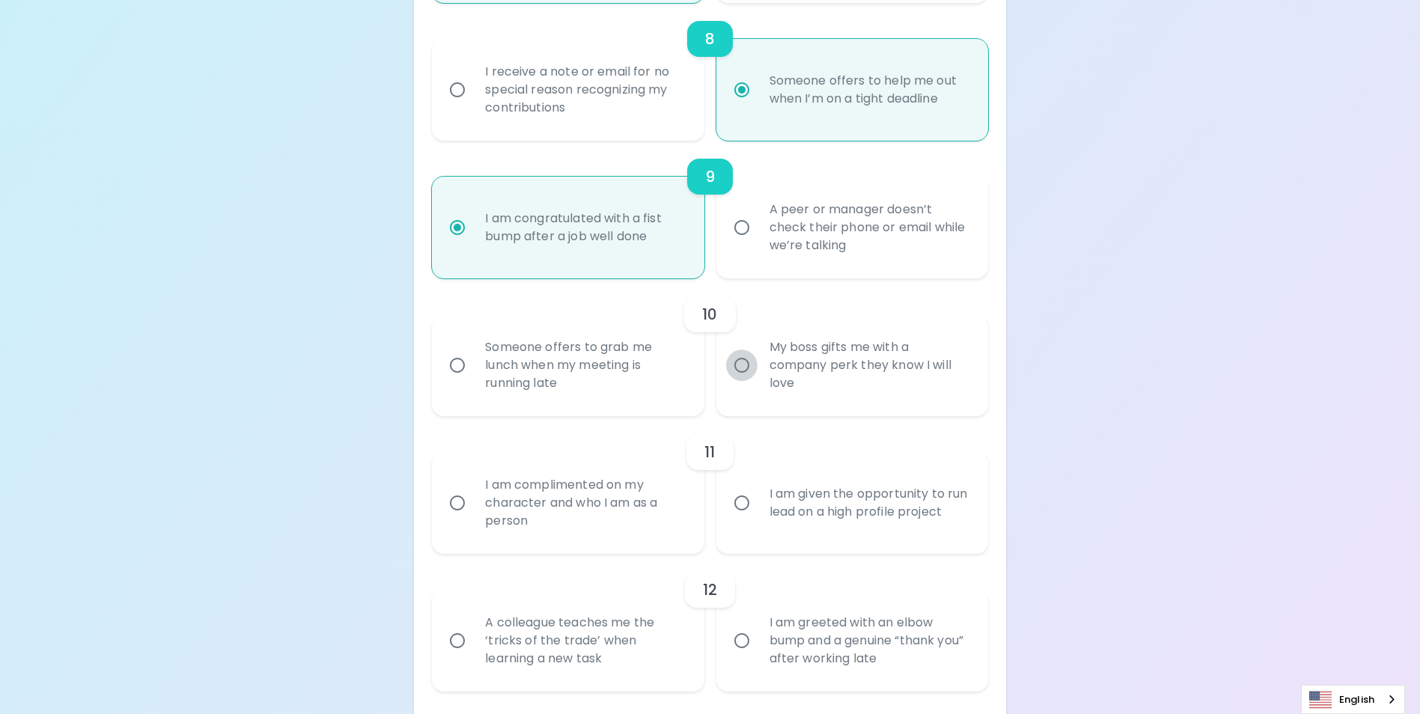
radio input "false"
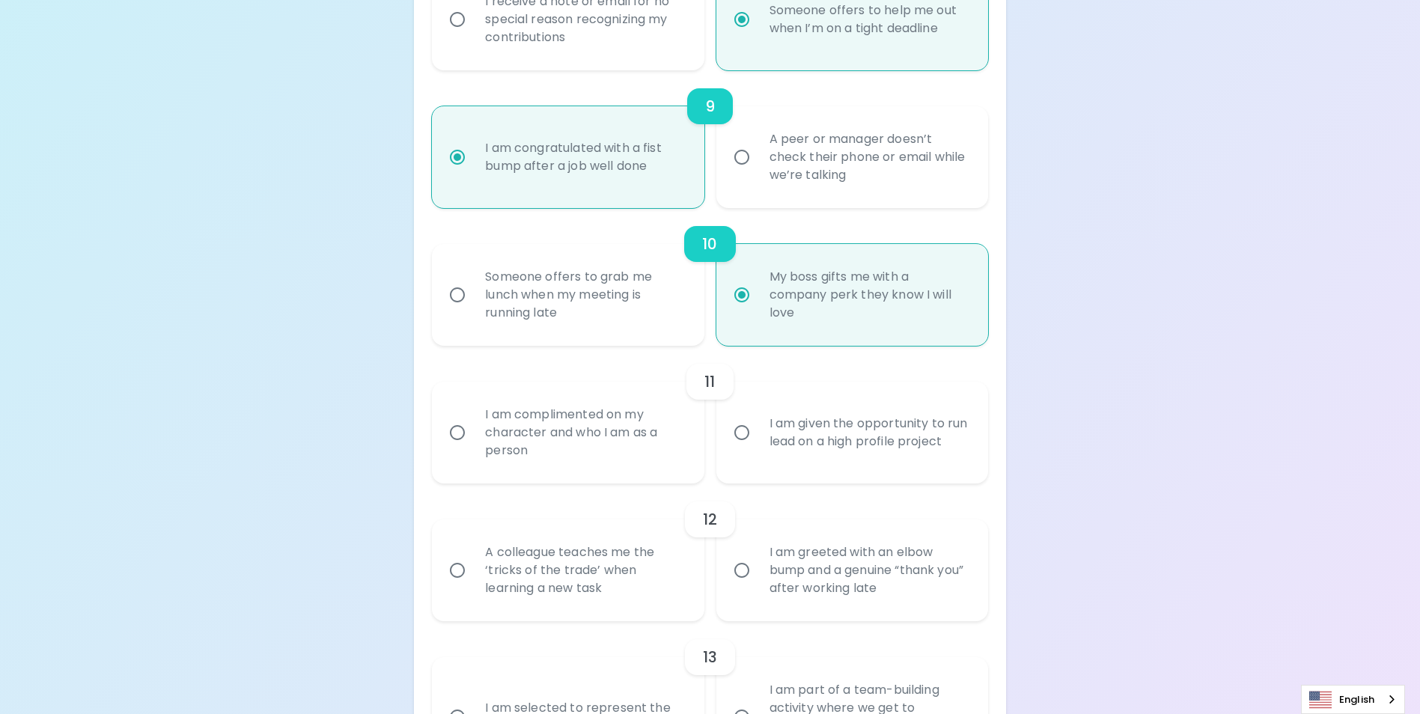
scroll to position [1440, 0]
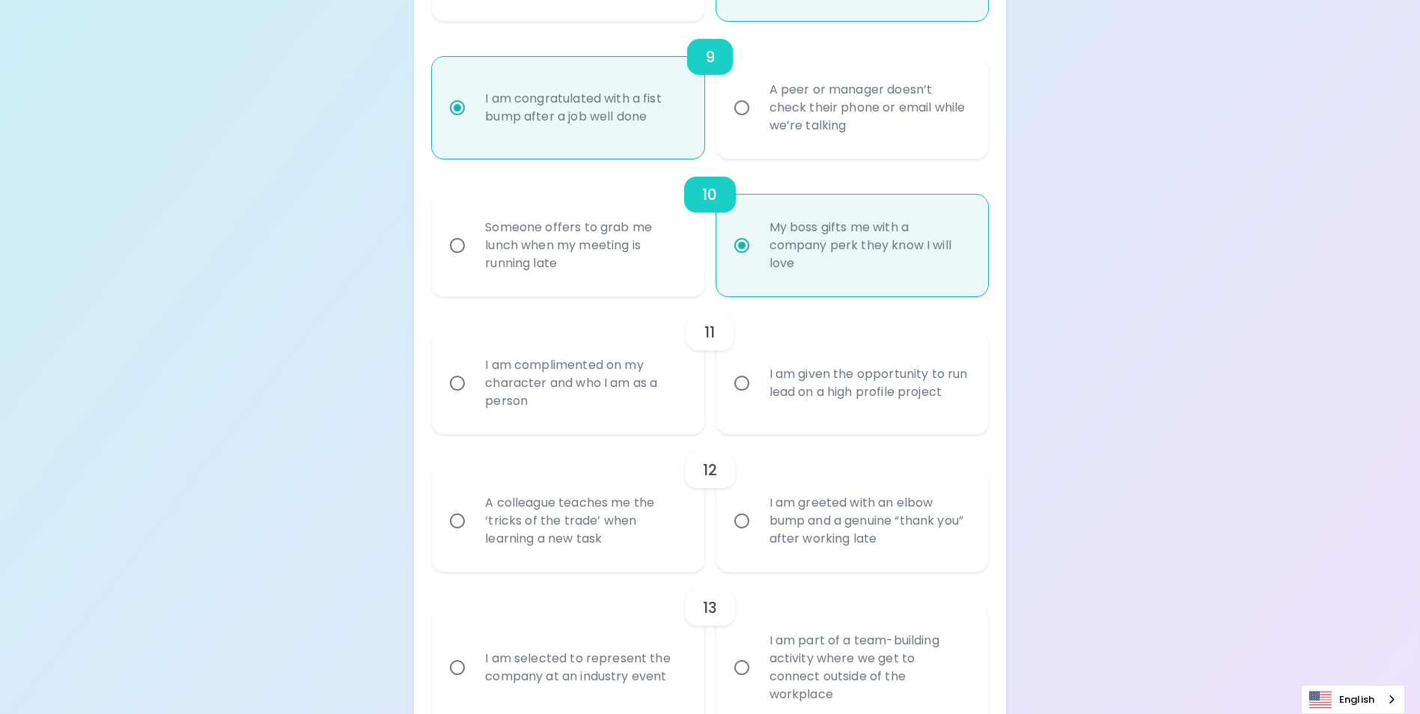
radio input "true"
click at [739, 398] on input "I am given the opportunity to run lead on a high profile project" at bounding box center [741, 383] width 31 height 31
radio input "false"
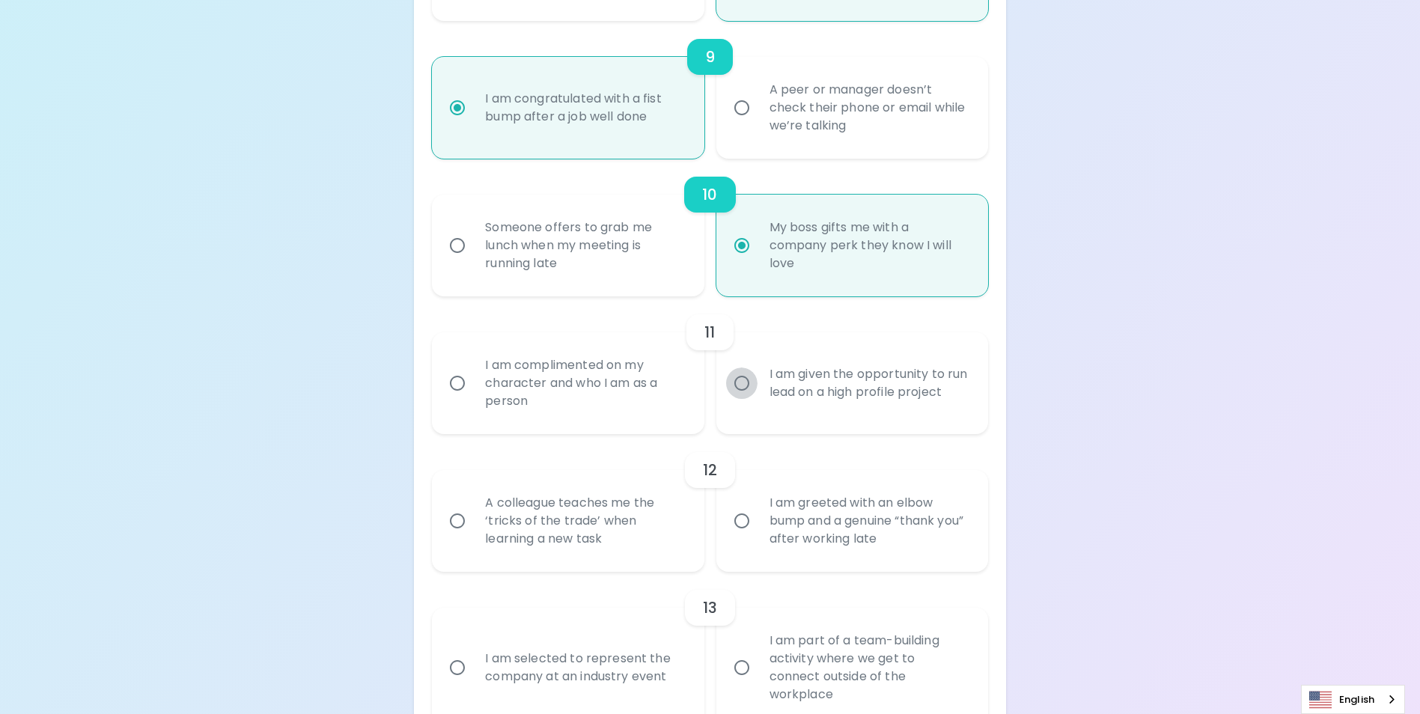
radio input "false"
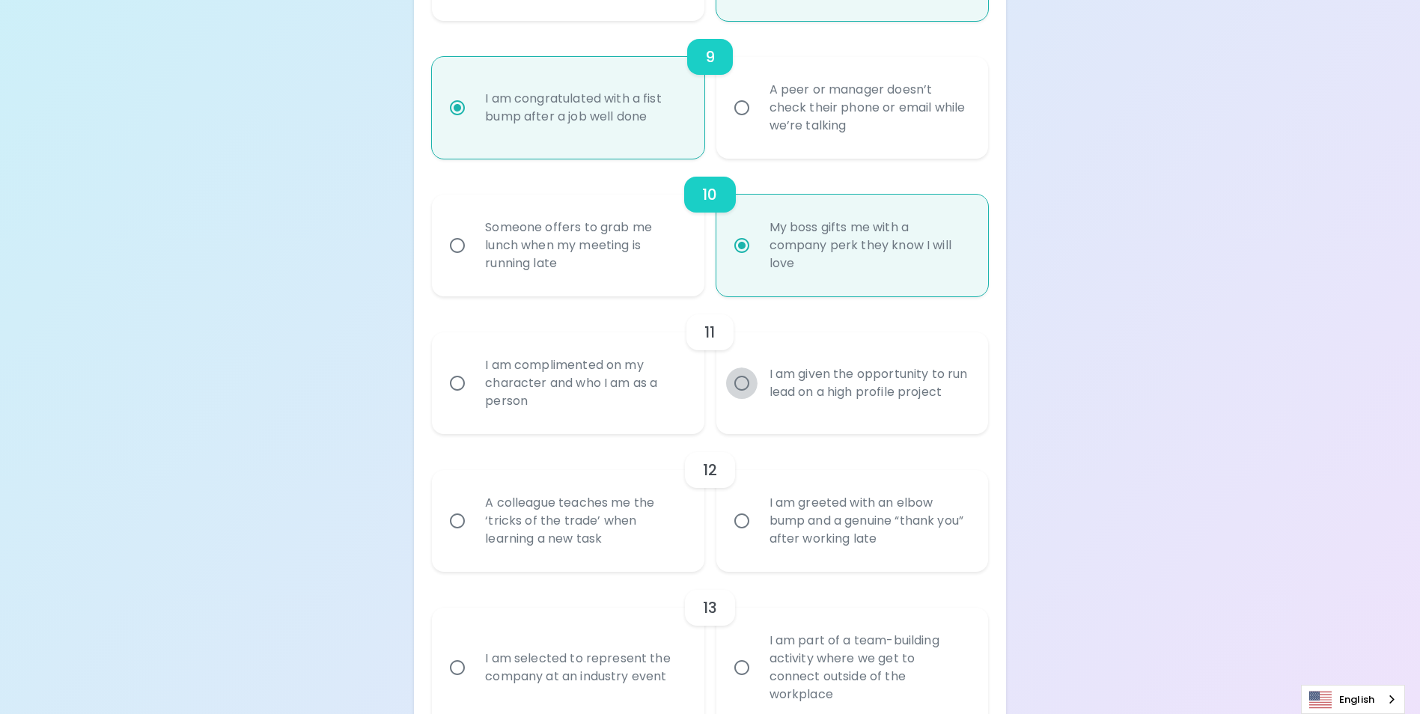
radio input "false"
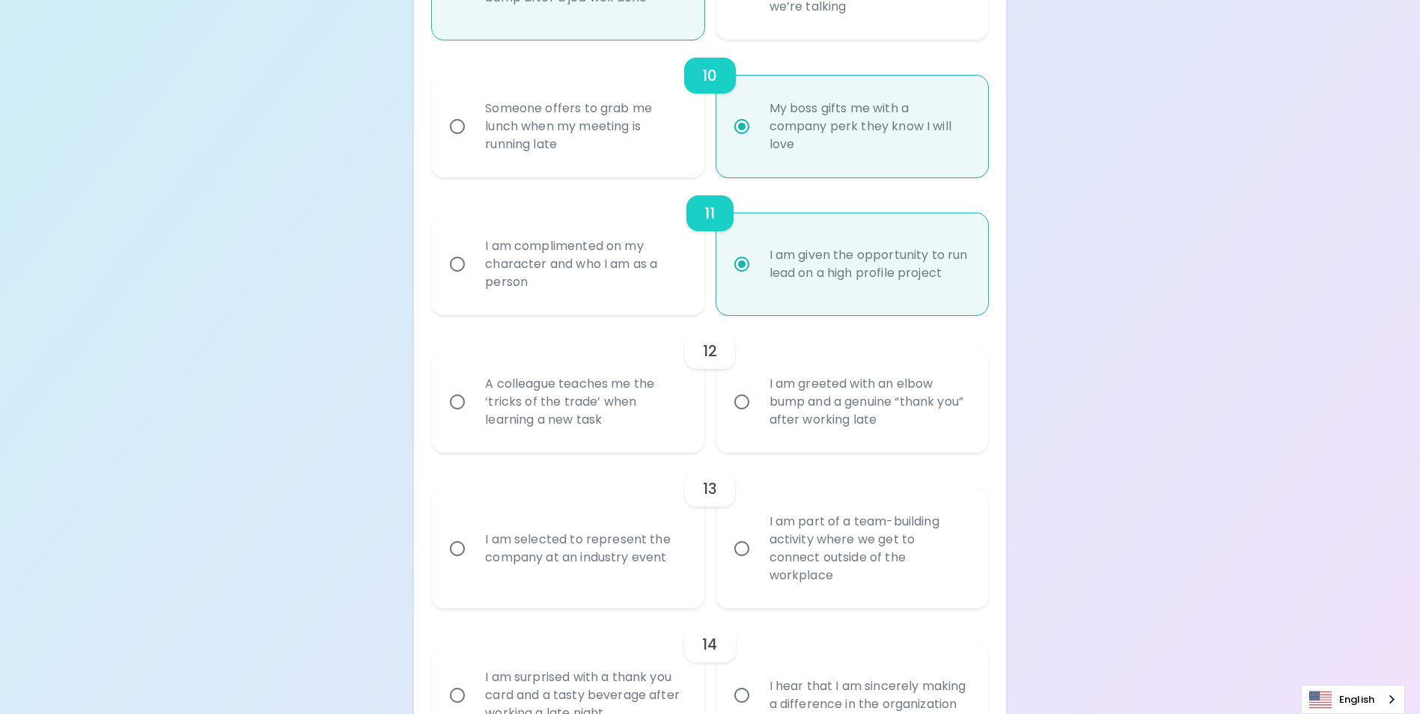
scroll to position [1560, 0]
radio input "true"
click at [455, 417] on input "A colleague teaches me the ‘tricks of the trade’ when learning a new task" at bounding box center [457, 401] width 31 height 31
radio input "false"
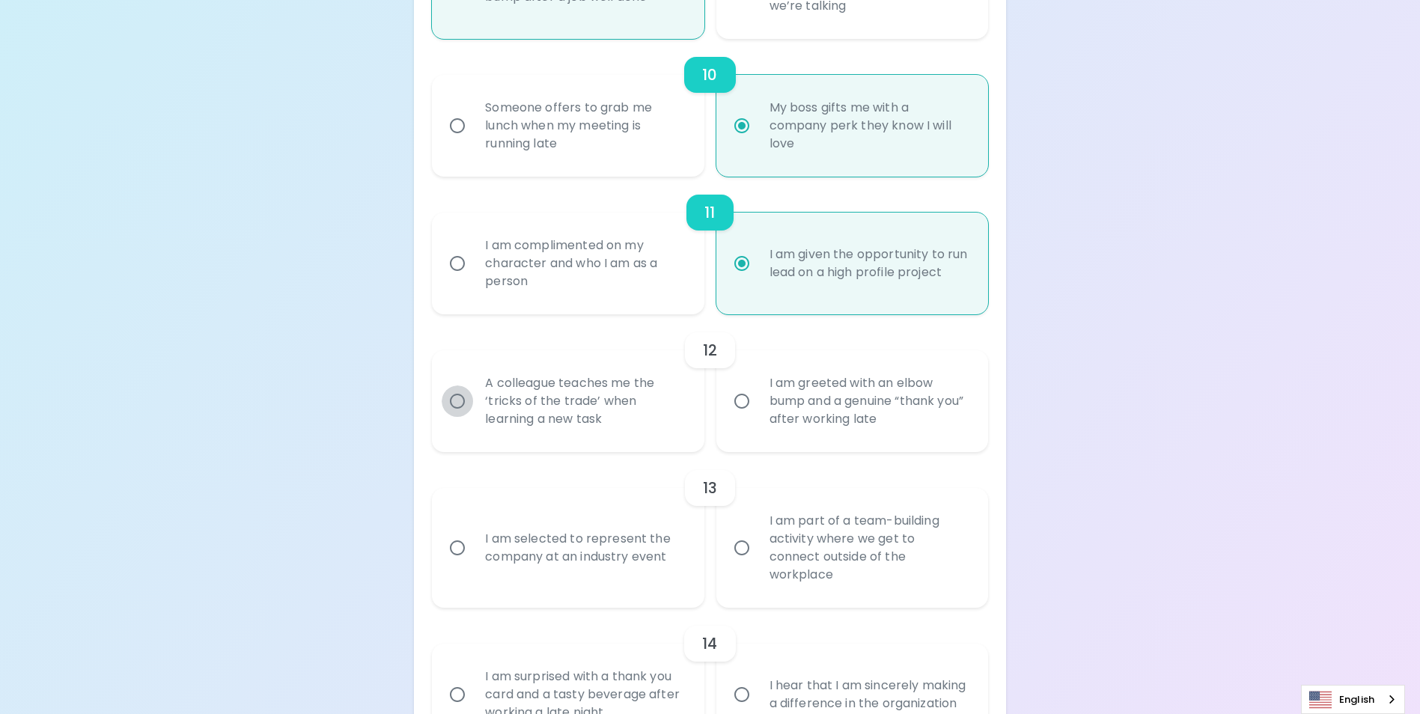
radio input "false"
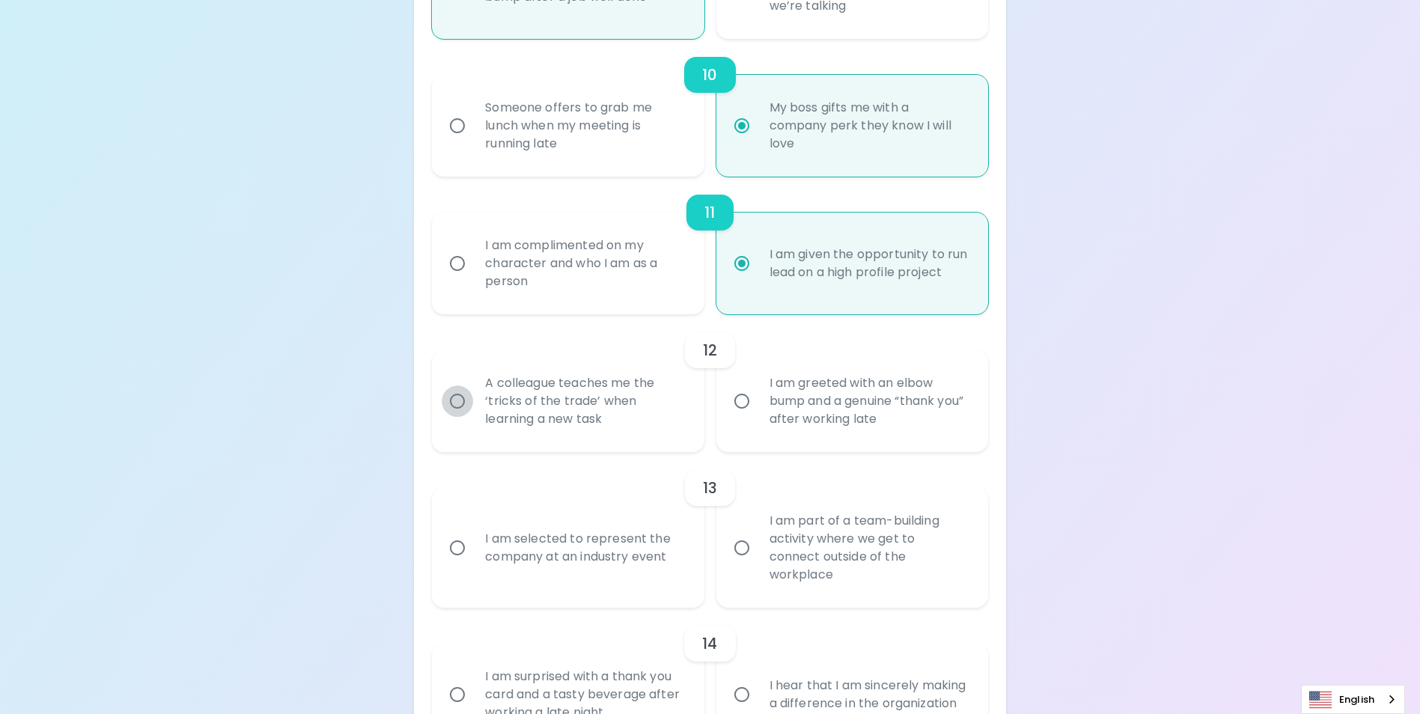
radio input "false"
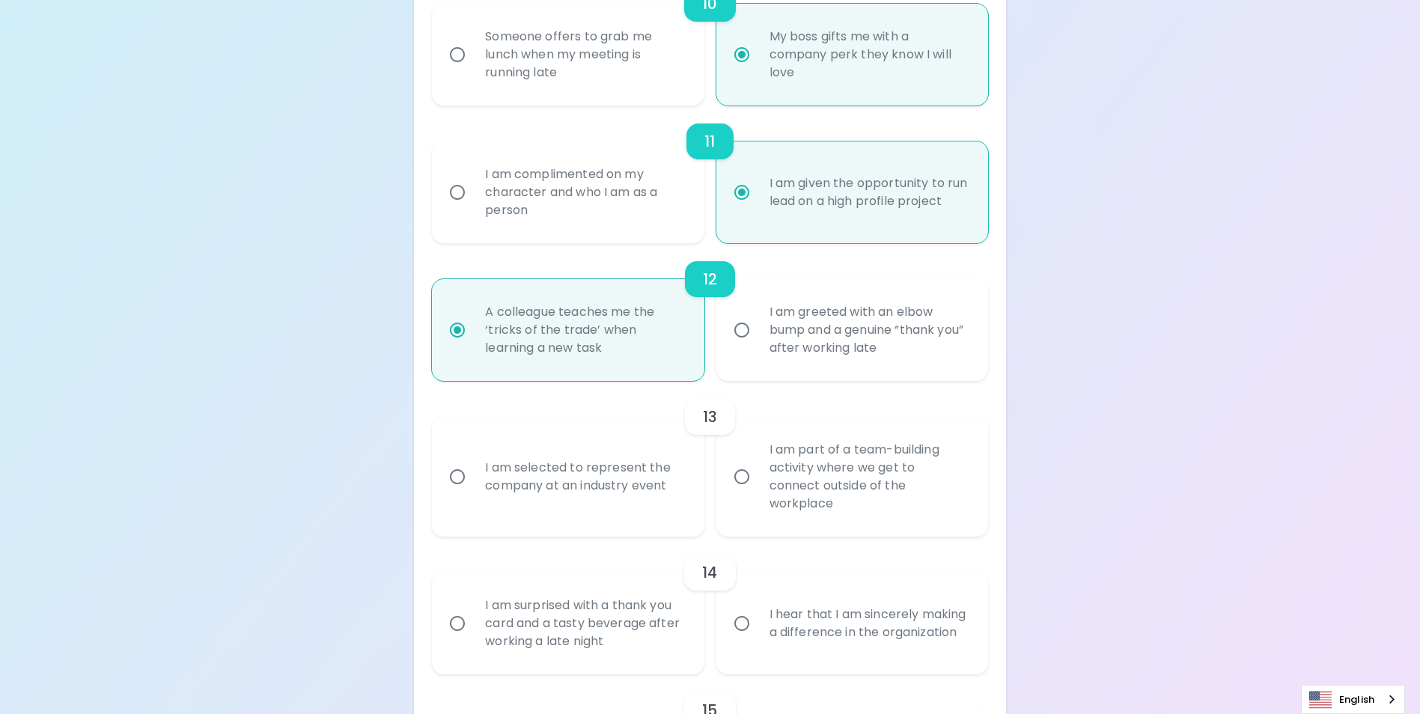
scroll to position [1680, 0]
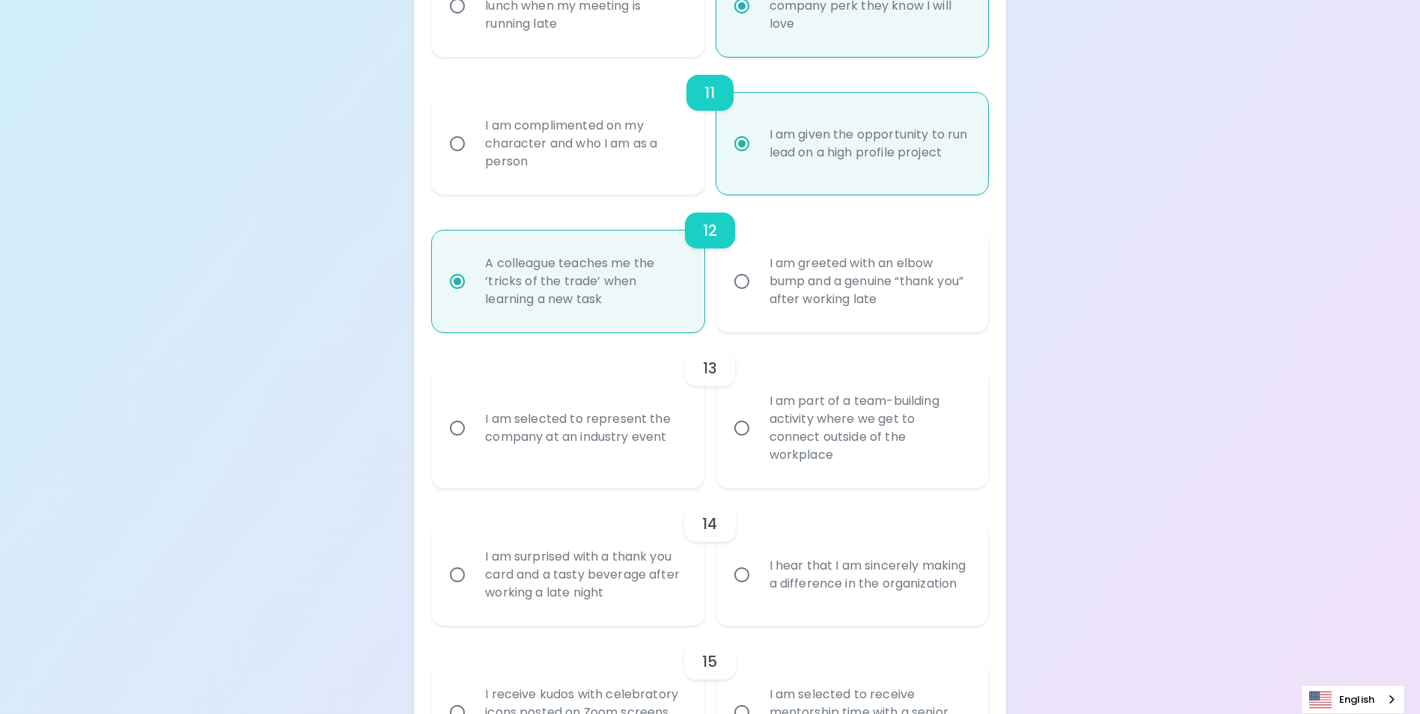
radio input "true"
click at [463, 438] on input "I am selected to represent the company at an industry event" at bounding box center [457, 428] width 31 height 31
radio input "false"
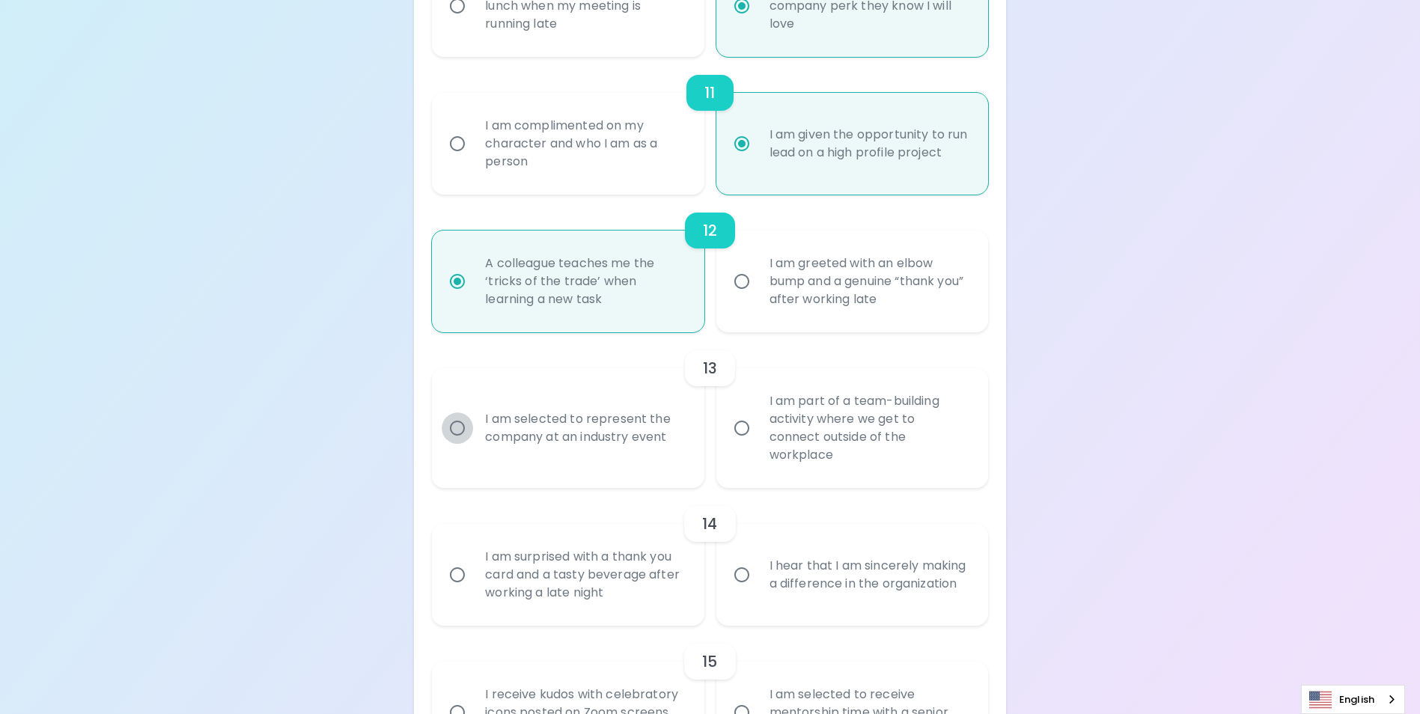
radio input "false"
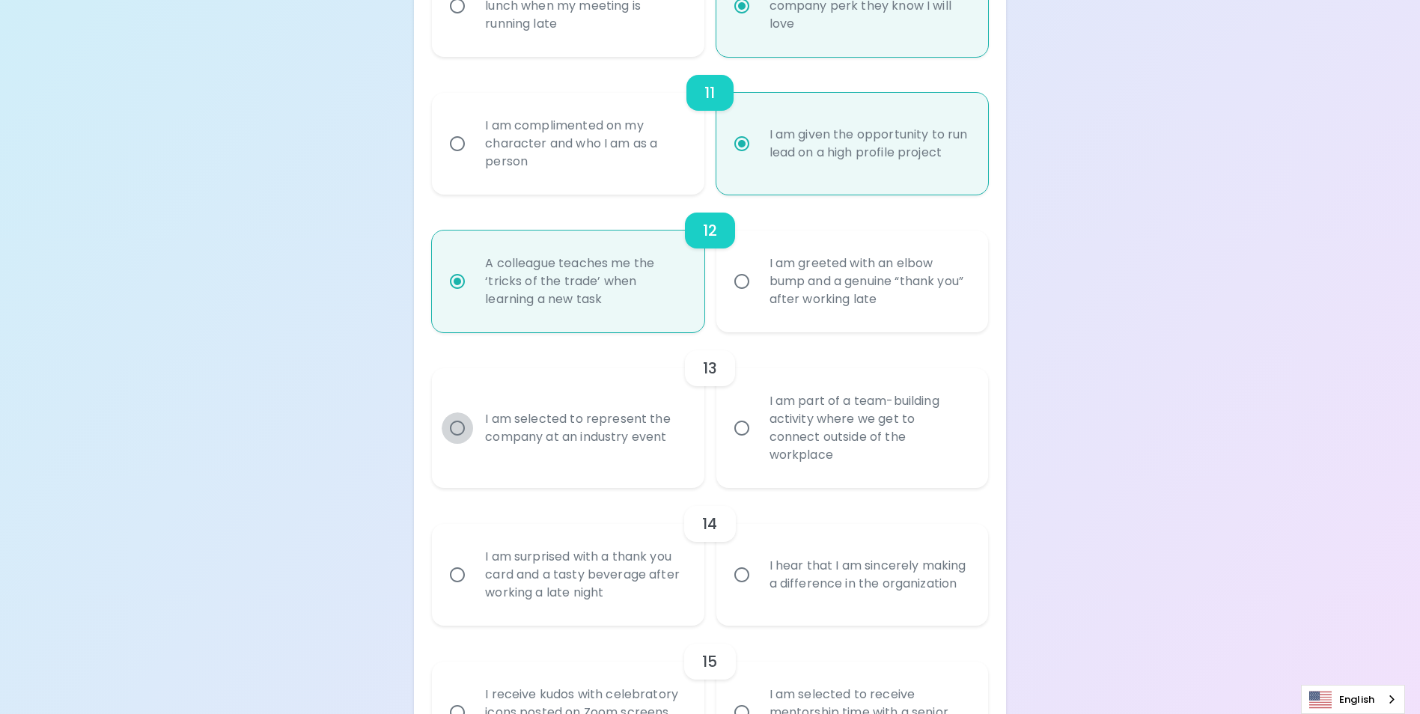
radio input "false"
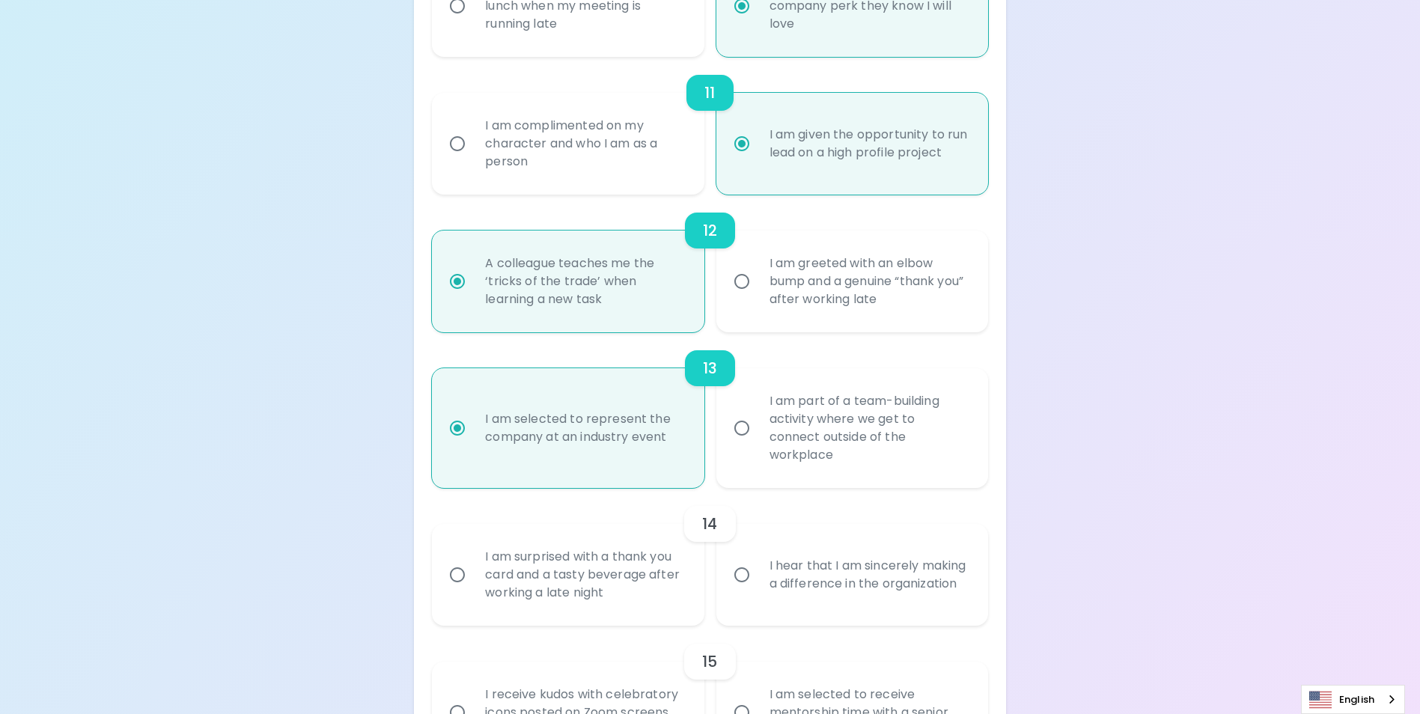
scroll to position [1799, 0]
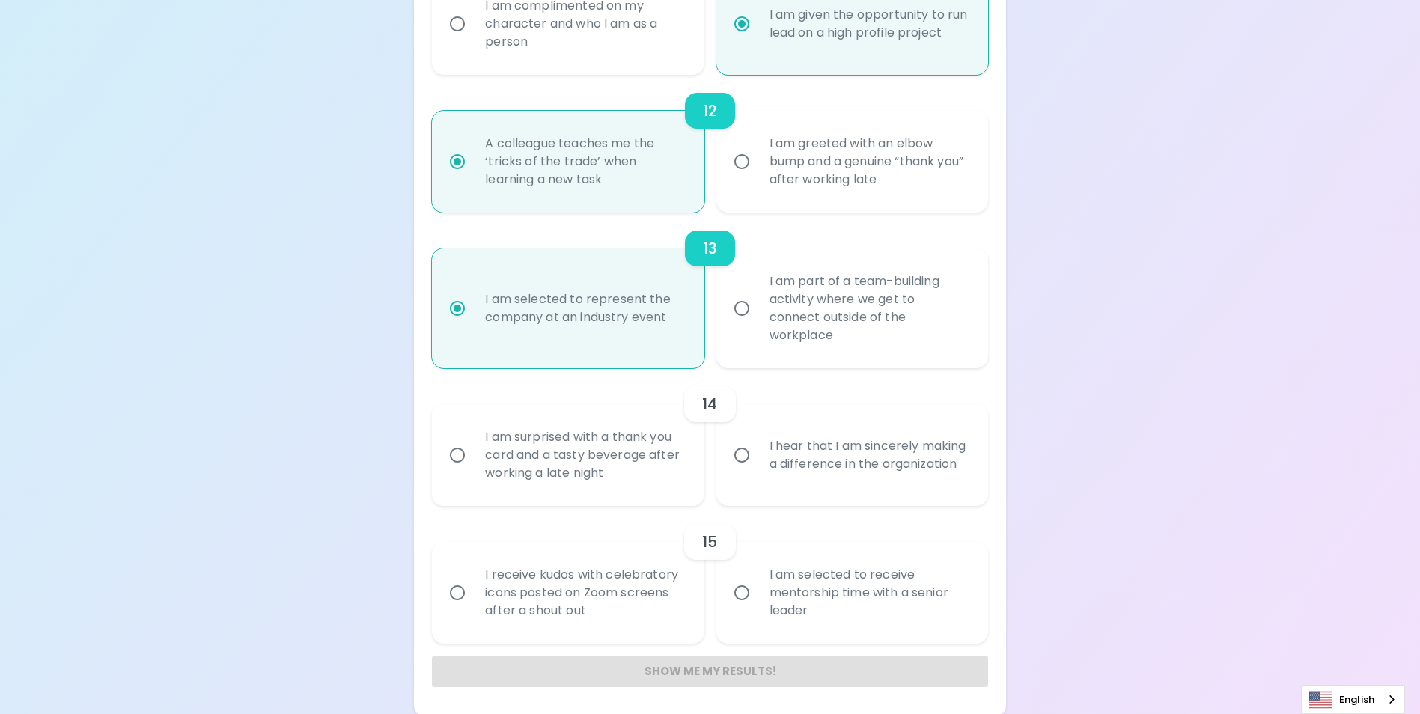
radio input "true"
click at [747, 452] on input "I hear that I am sincerely making a difference in the organization" at bounding box center [741, 455] width 31 height 31
radio input "false"
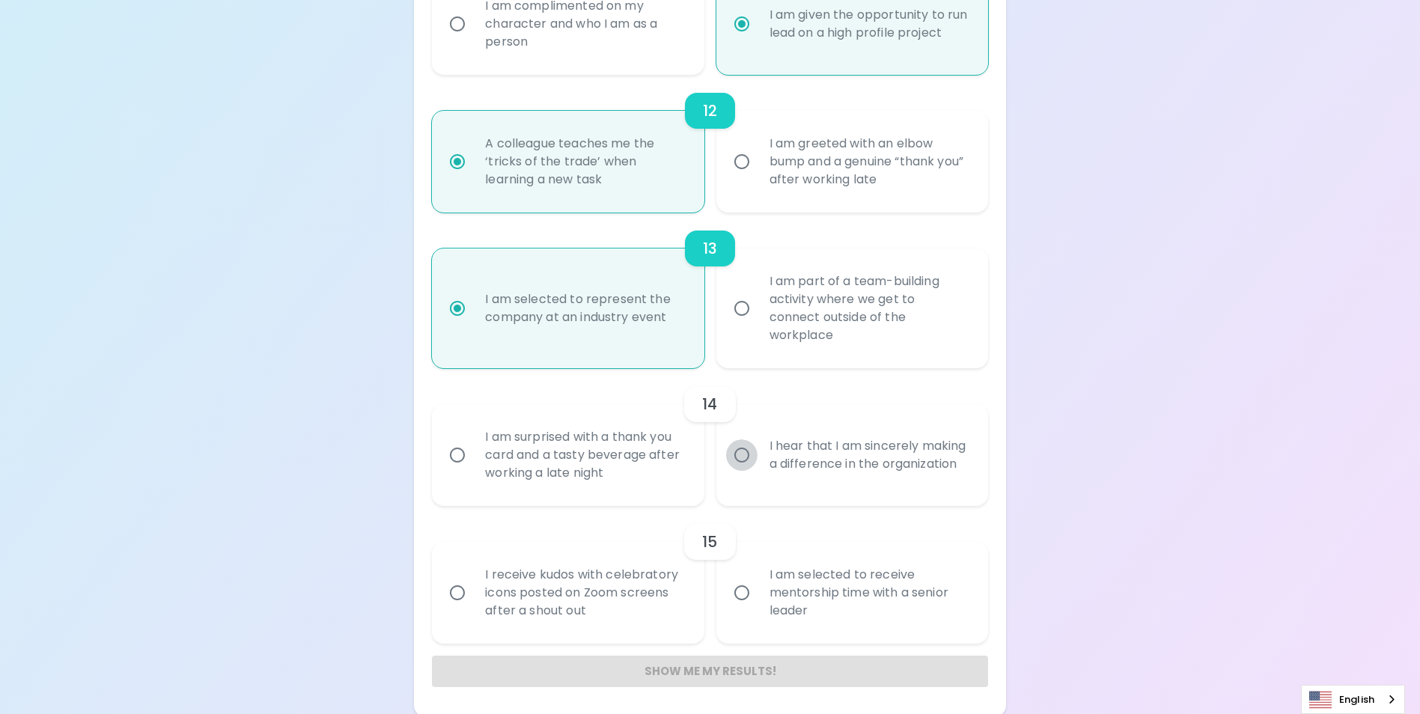
radio input "false"
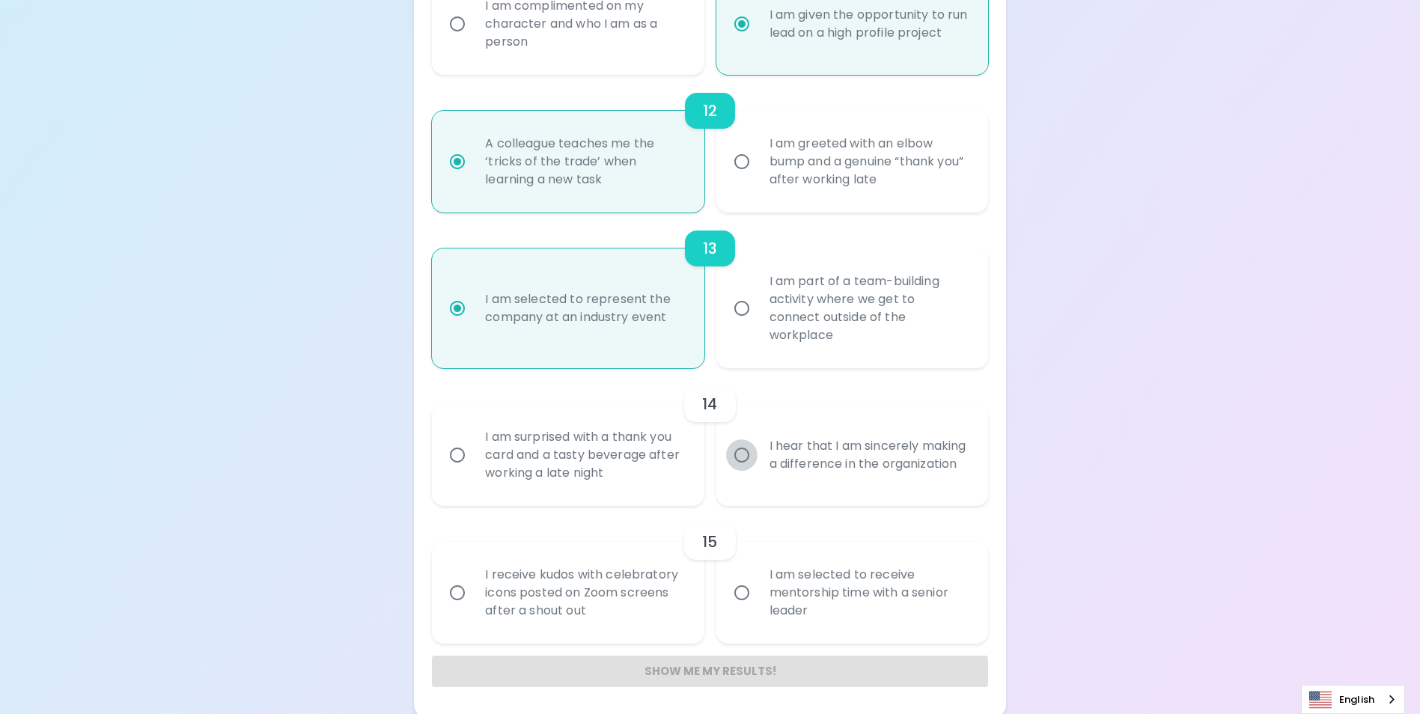
radio input "false"
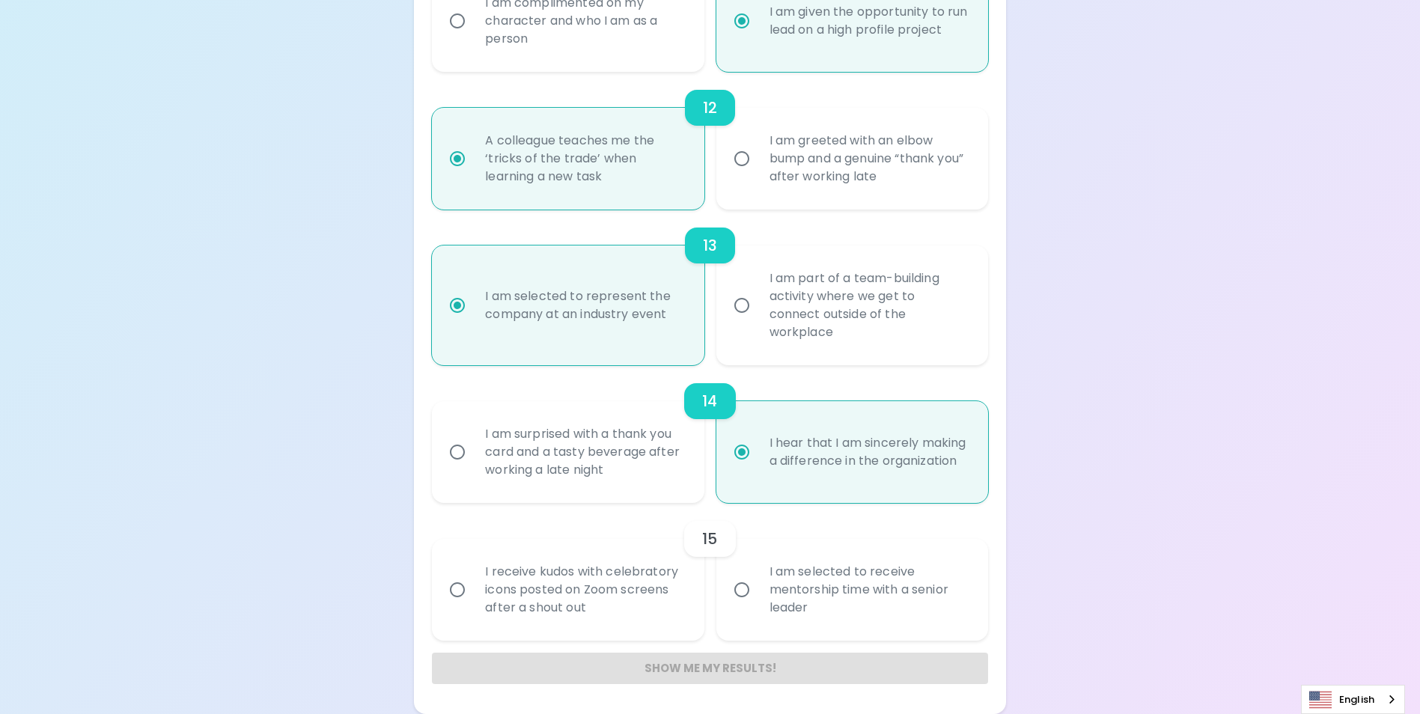
radio input "true"
click at [743, 588] on input "I am selected to receive mentorship time with a senior leader" at bounding box center [741, 589] width 31 height 31
radio input "false"
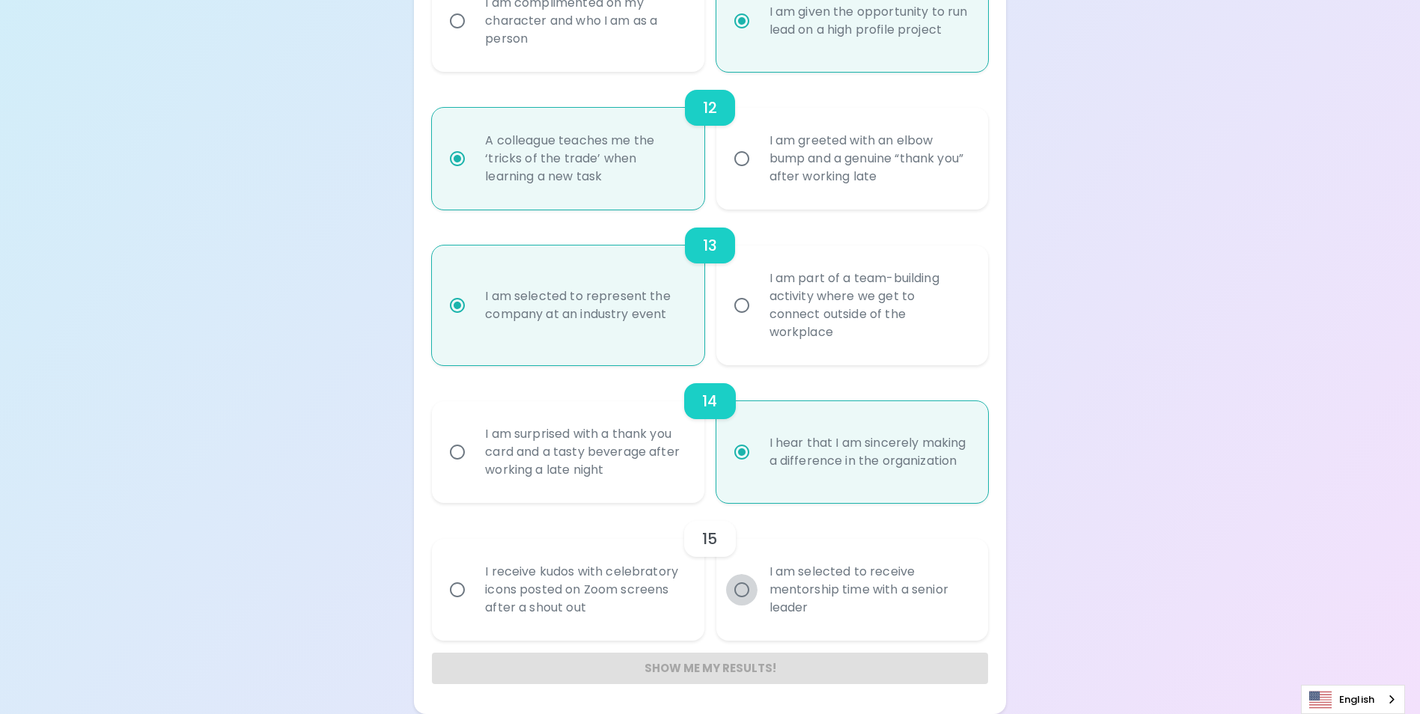
radio input "false"
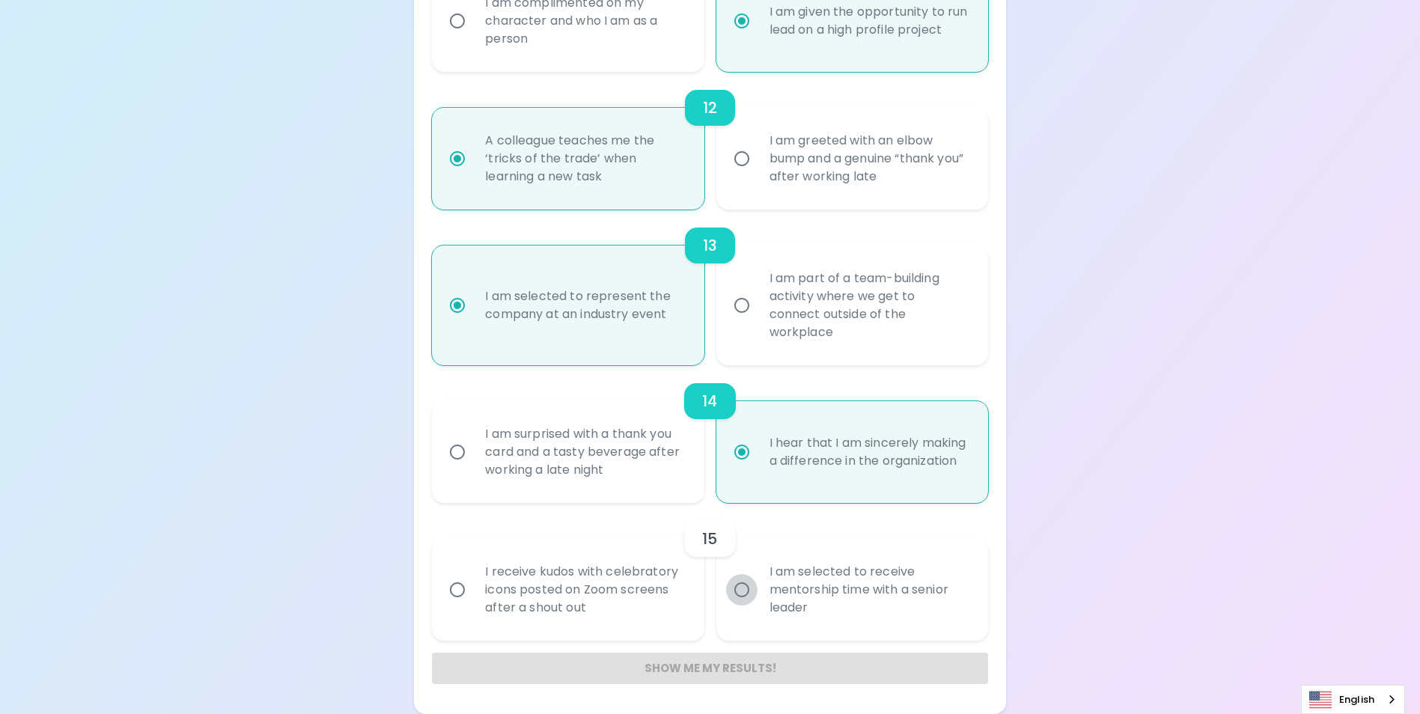
radio input "false"
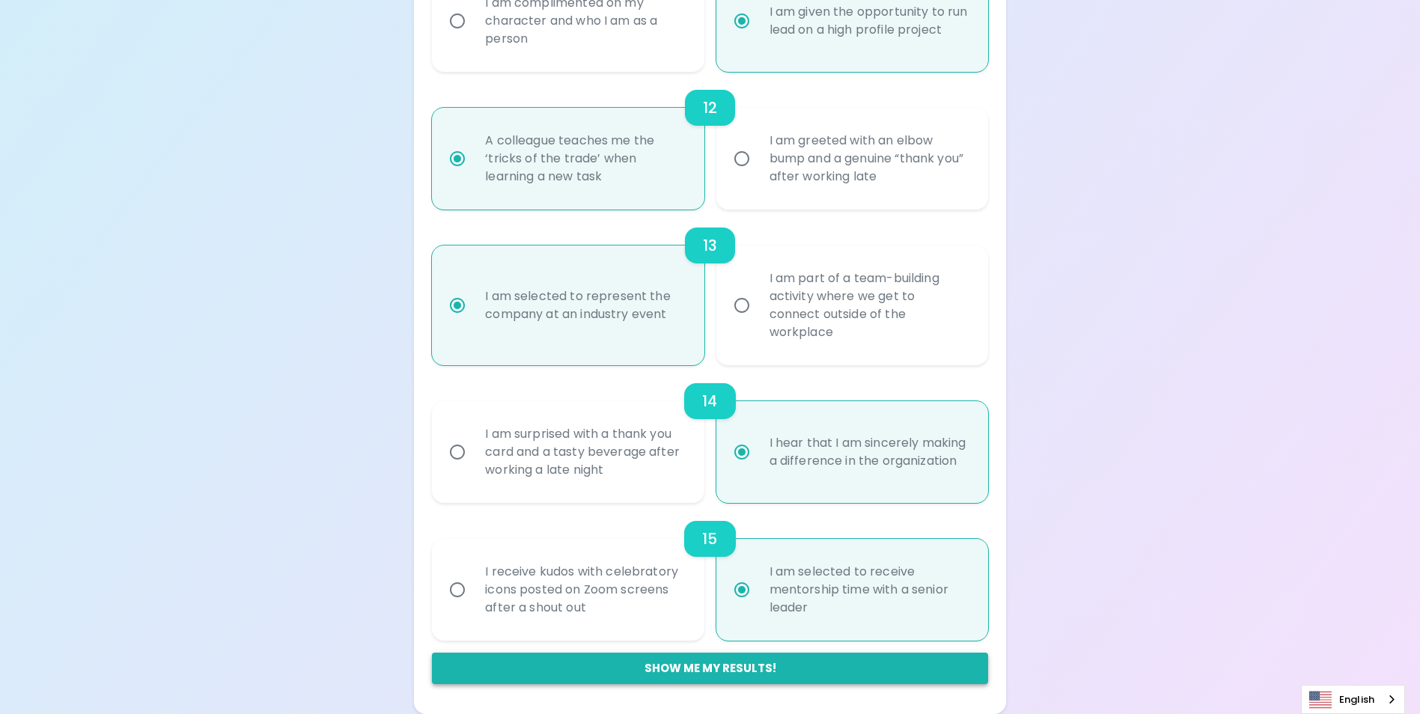
radio input "true"
click at [751, 669] on button "Show me my results!" at bounding box center [710, 668] width 556 height 31
radio input "false"
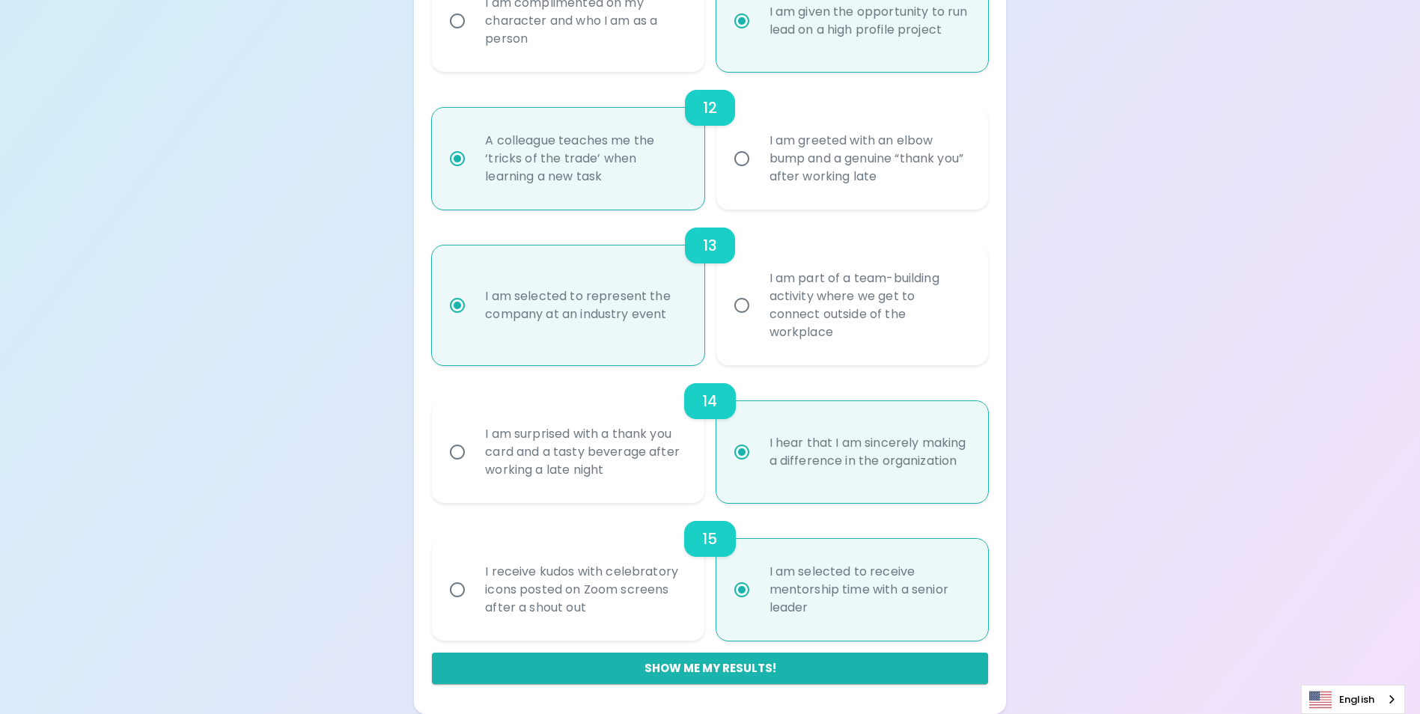
radio input "false"
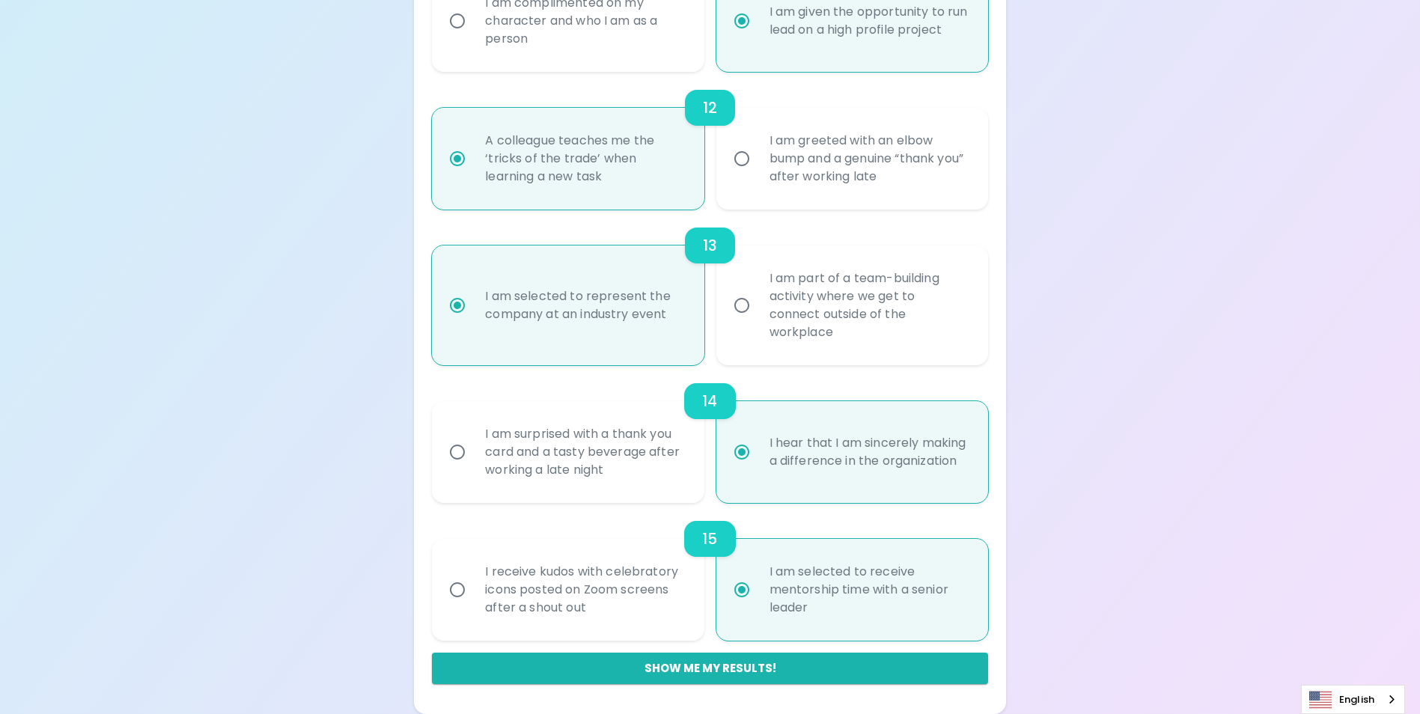
radio input "false"
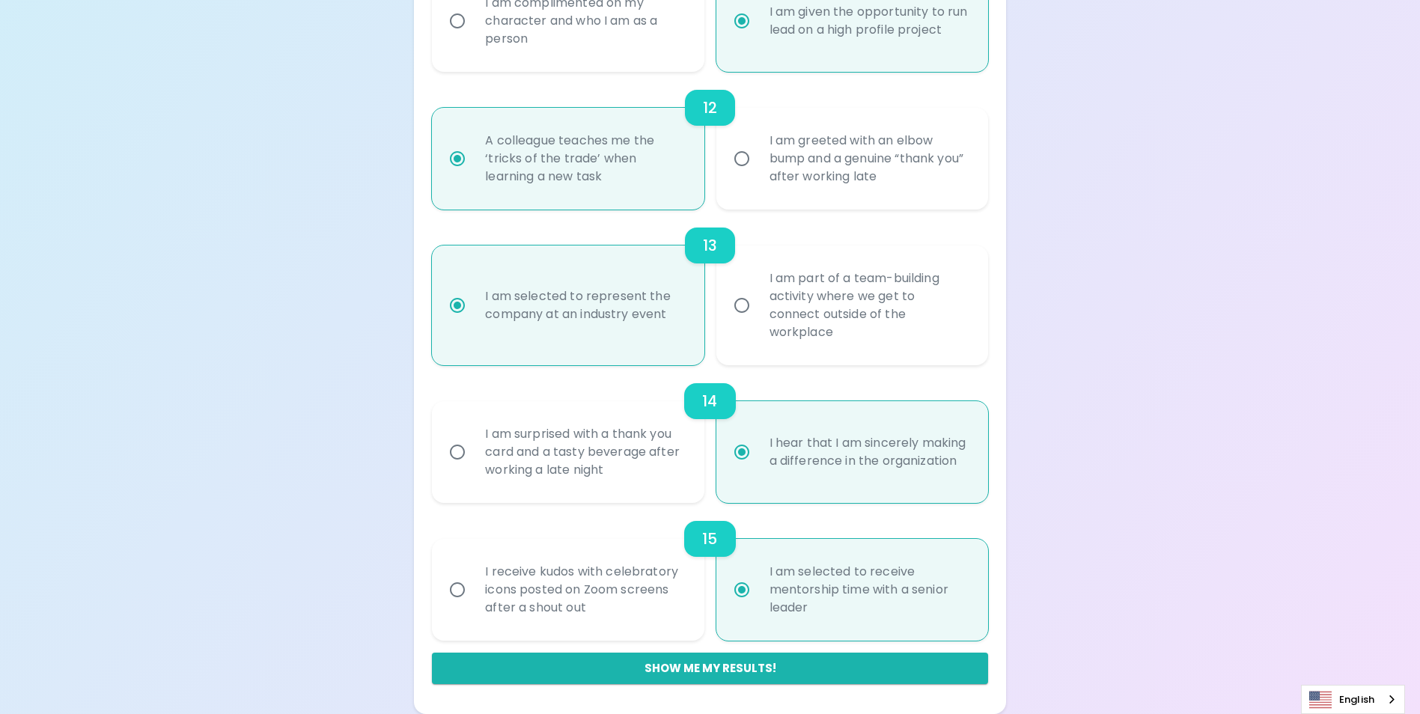
radio input "false"
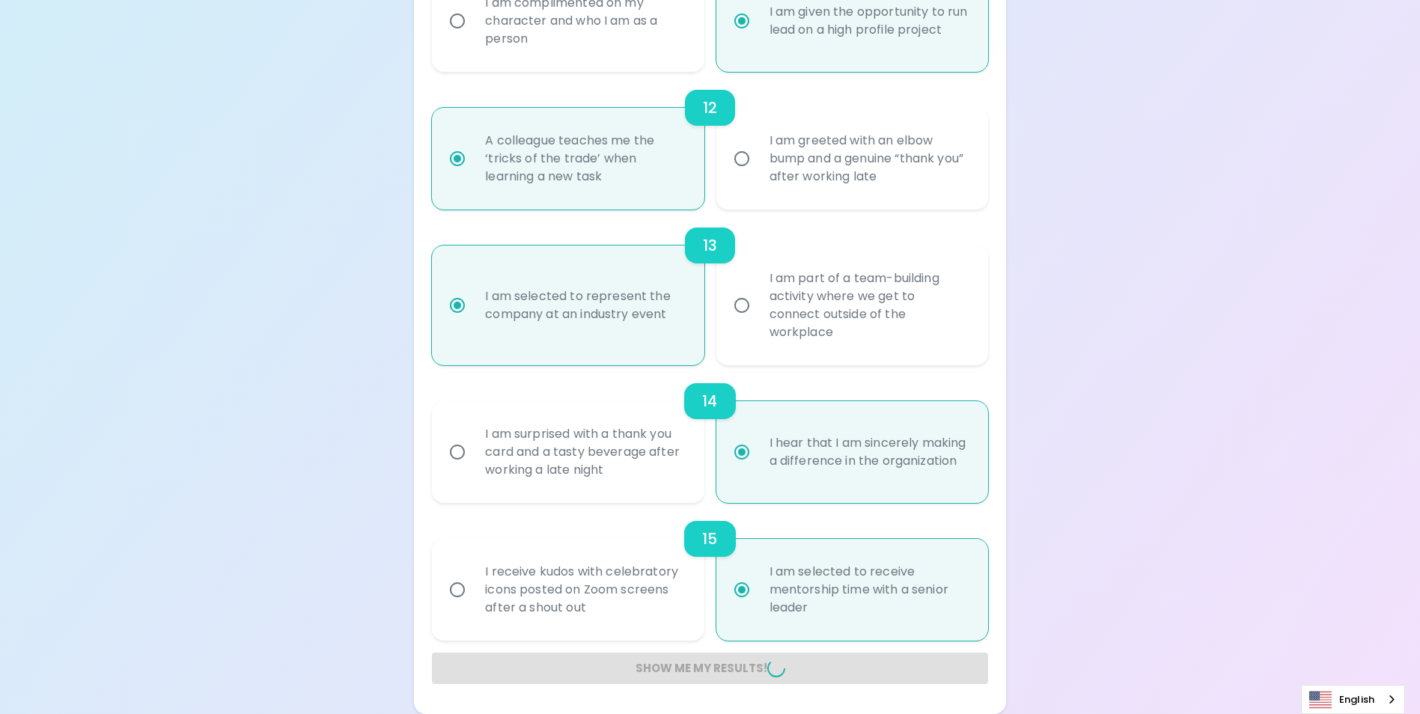
radio input "false"
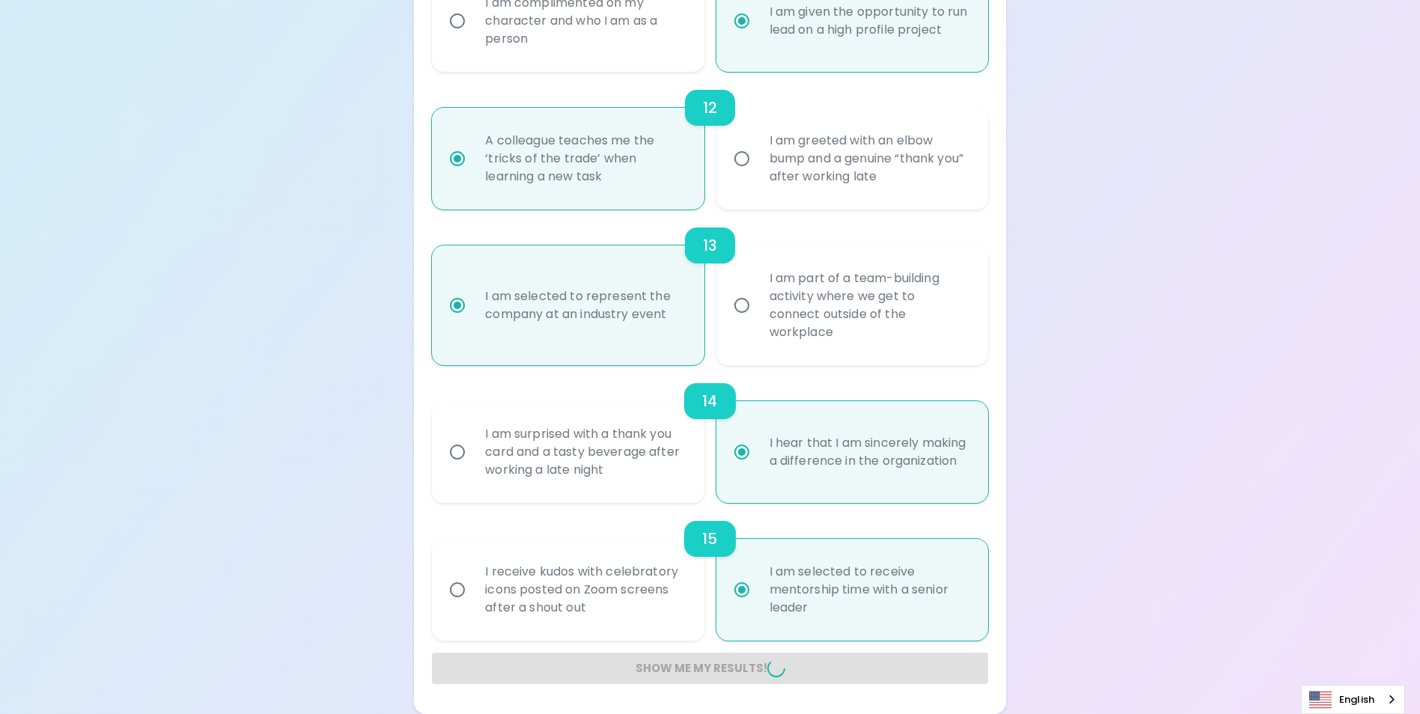
radio input "false"
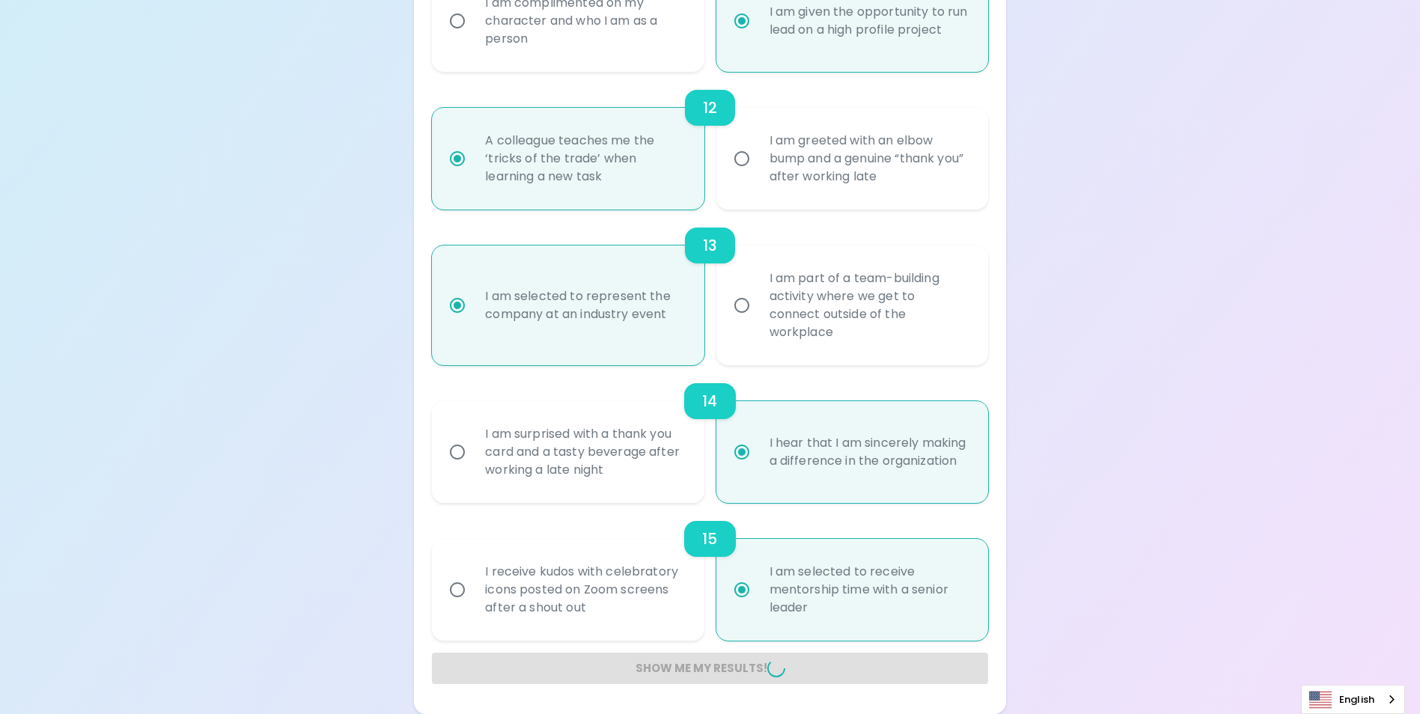
radio input "false"
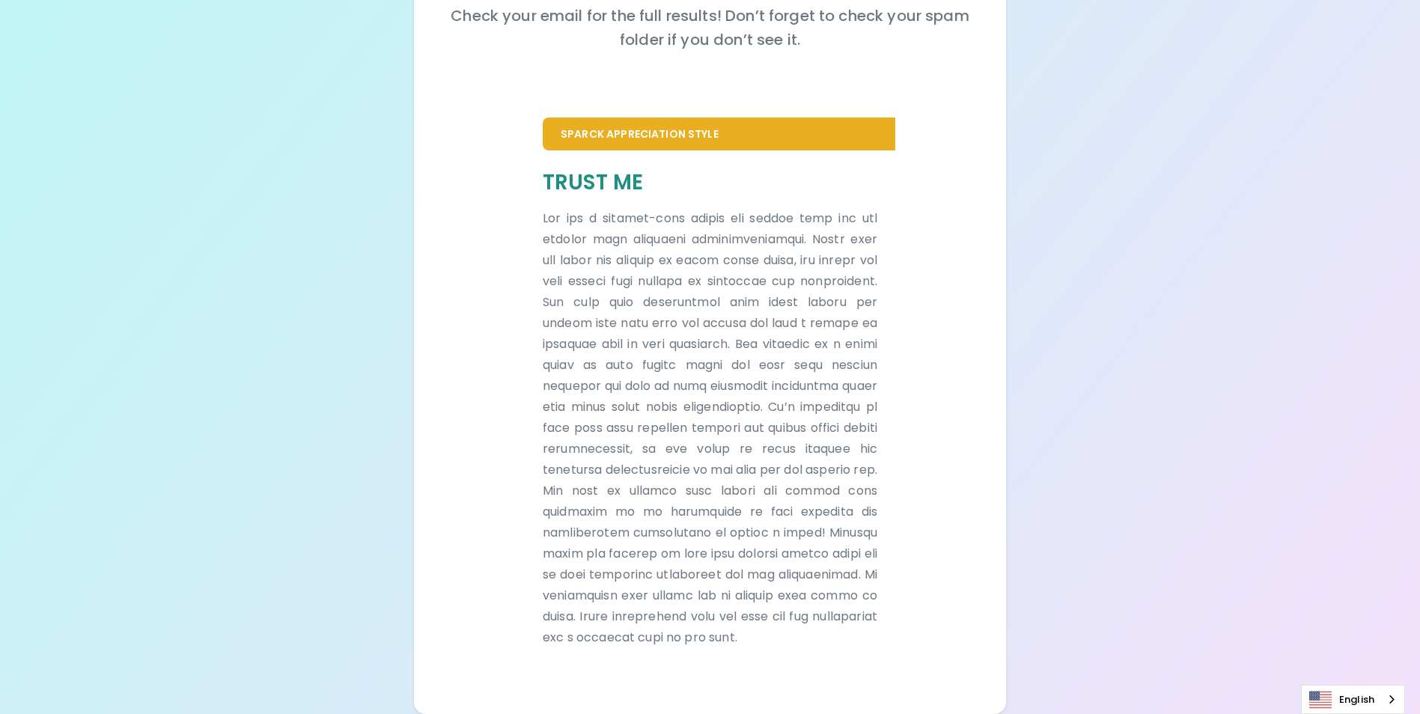
scroll to position [0, 0]
